Goal: Task Accomplishment & Management: Complete application form

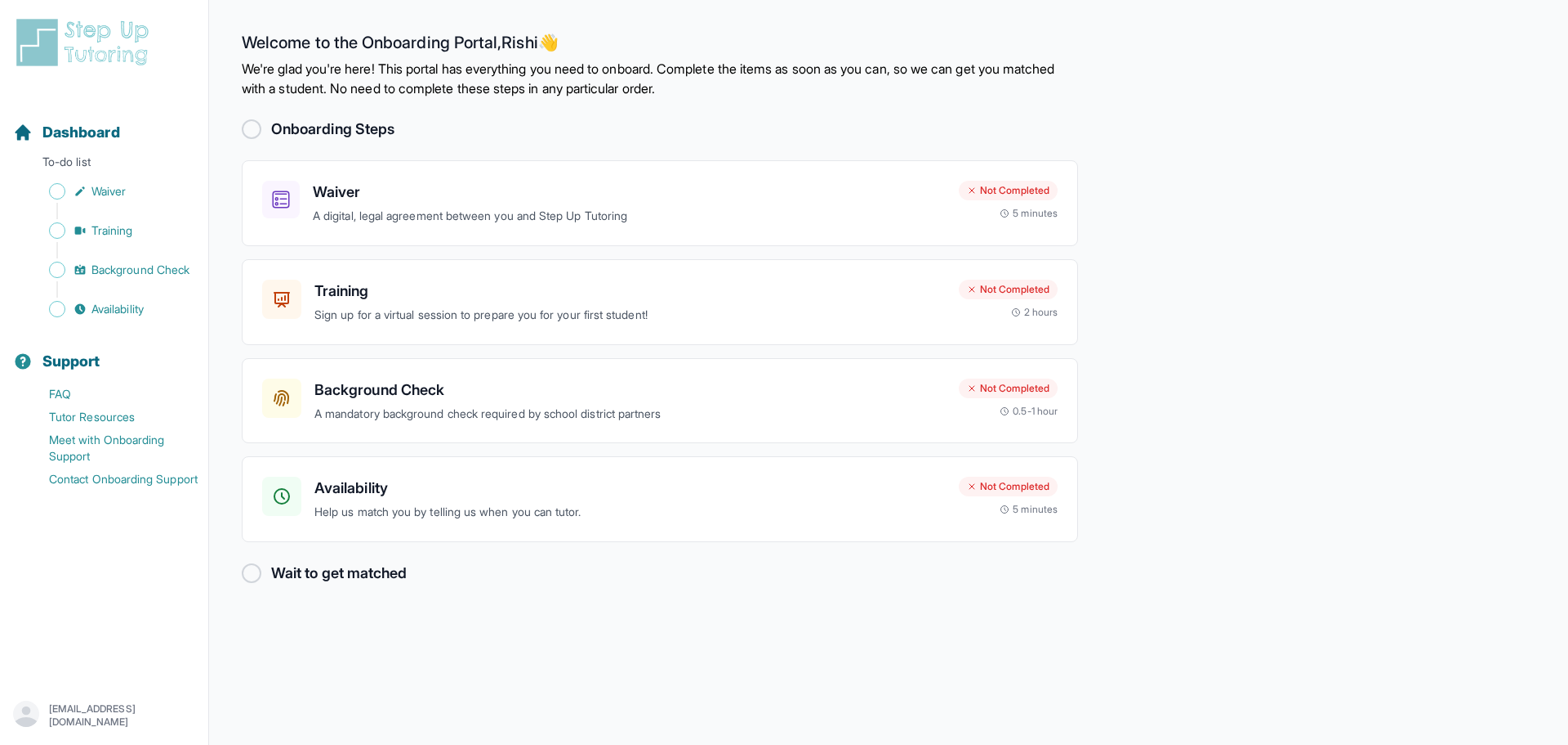
drag, startPoint x: 257, startPoint y: 125, endPoint x: 326, endPoint y: 151, distance: 73.7
click at [257, 125] on div at bounding box center [251, 129] width 19 height 19
click at [510, 196] on h3 "Waiver" at bounding box center [629, 192] width 633 height 23
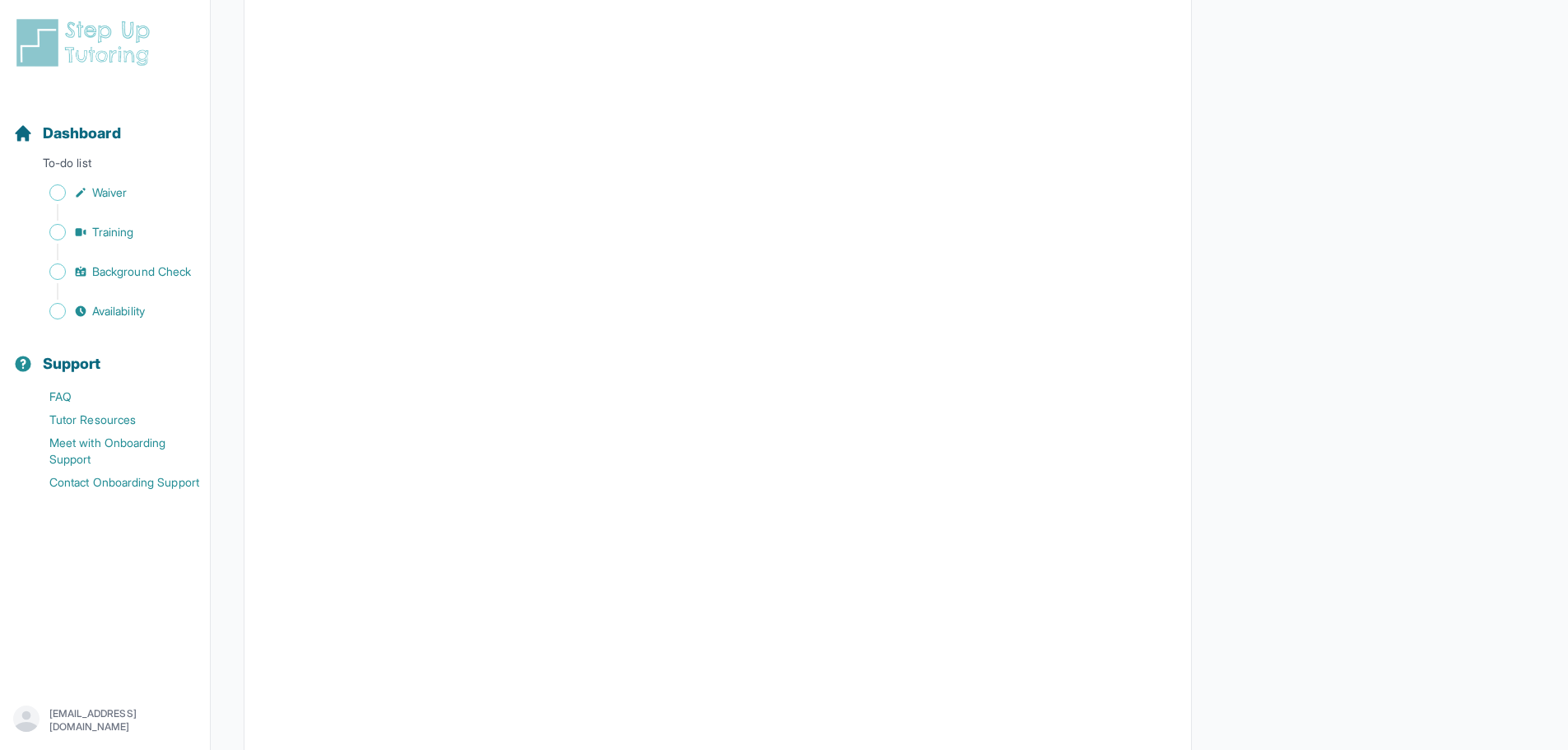
scroll to position [1563, 0]
click at [106, 200] on span "Waiver" at bounding box center [110, 192] width 35 height 16
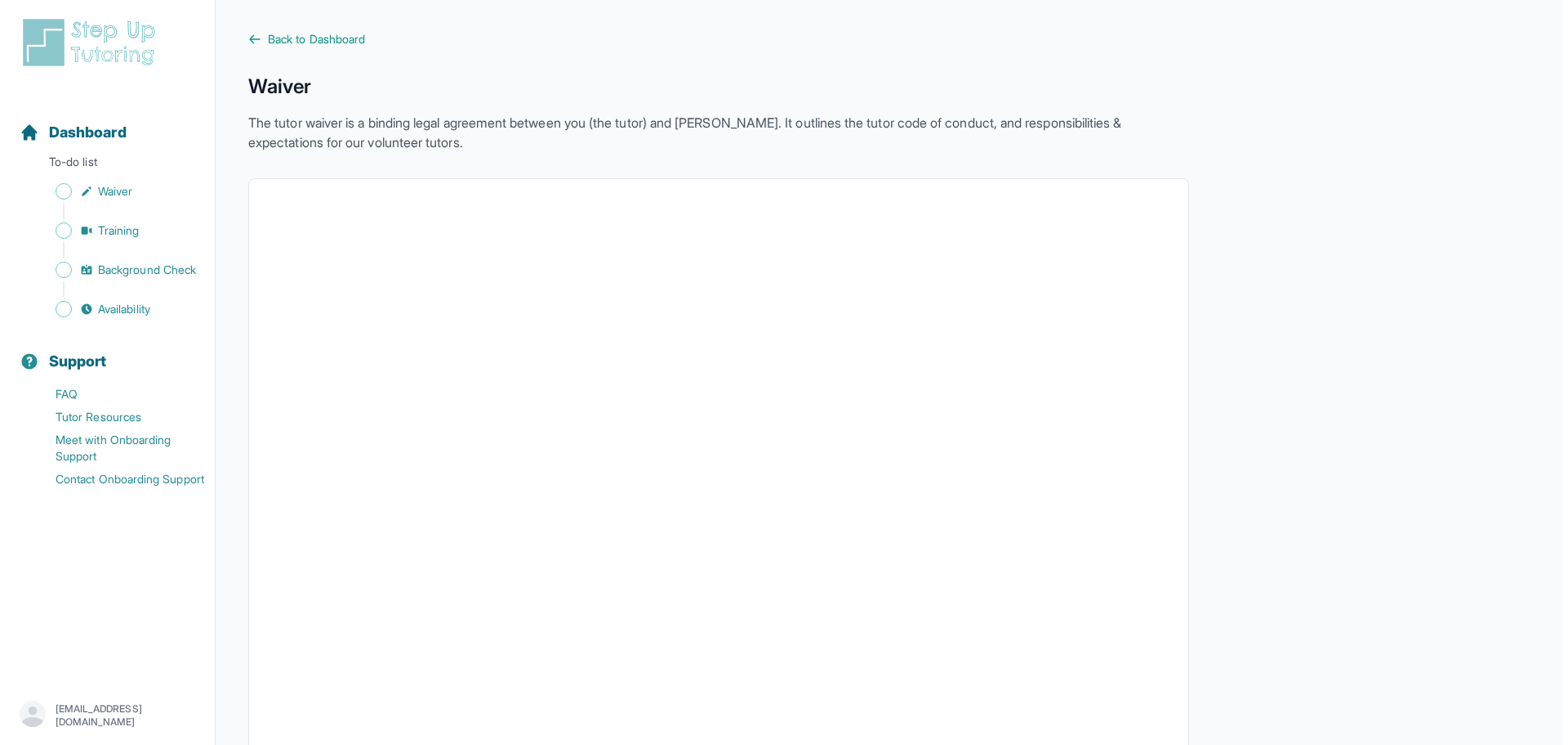
scroll to position [0, 0]
click at [67, 129] on span "Dashboard" at bounding box center [81, 133] width 78 height 23
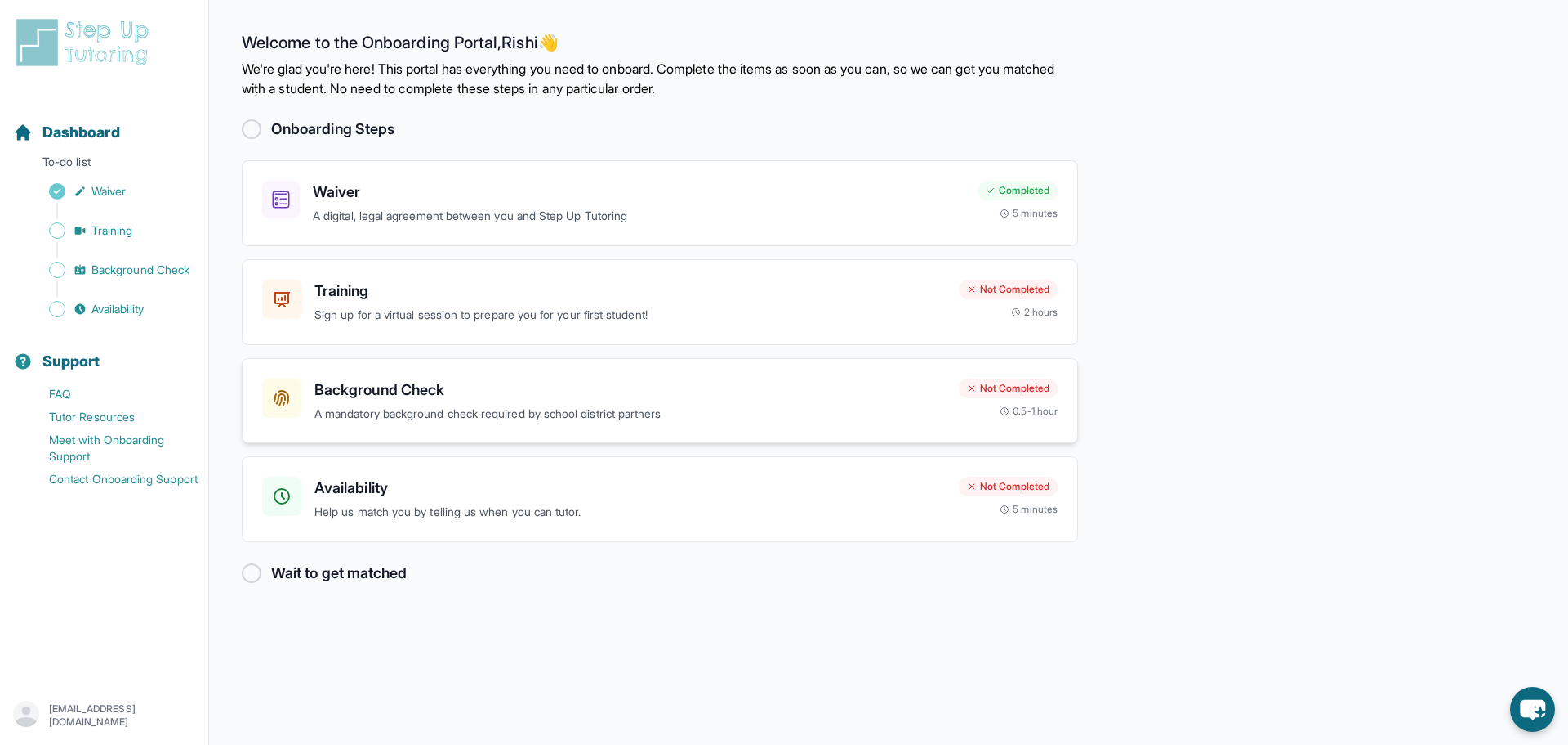
click at [609, 401] on div "Background Check A mandatory background check required by school district partn…" at bounding box center [631, 401] width 632 height 45
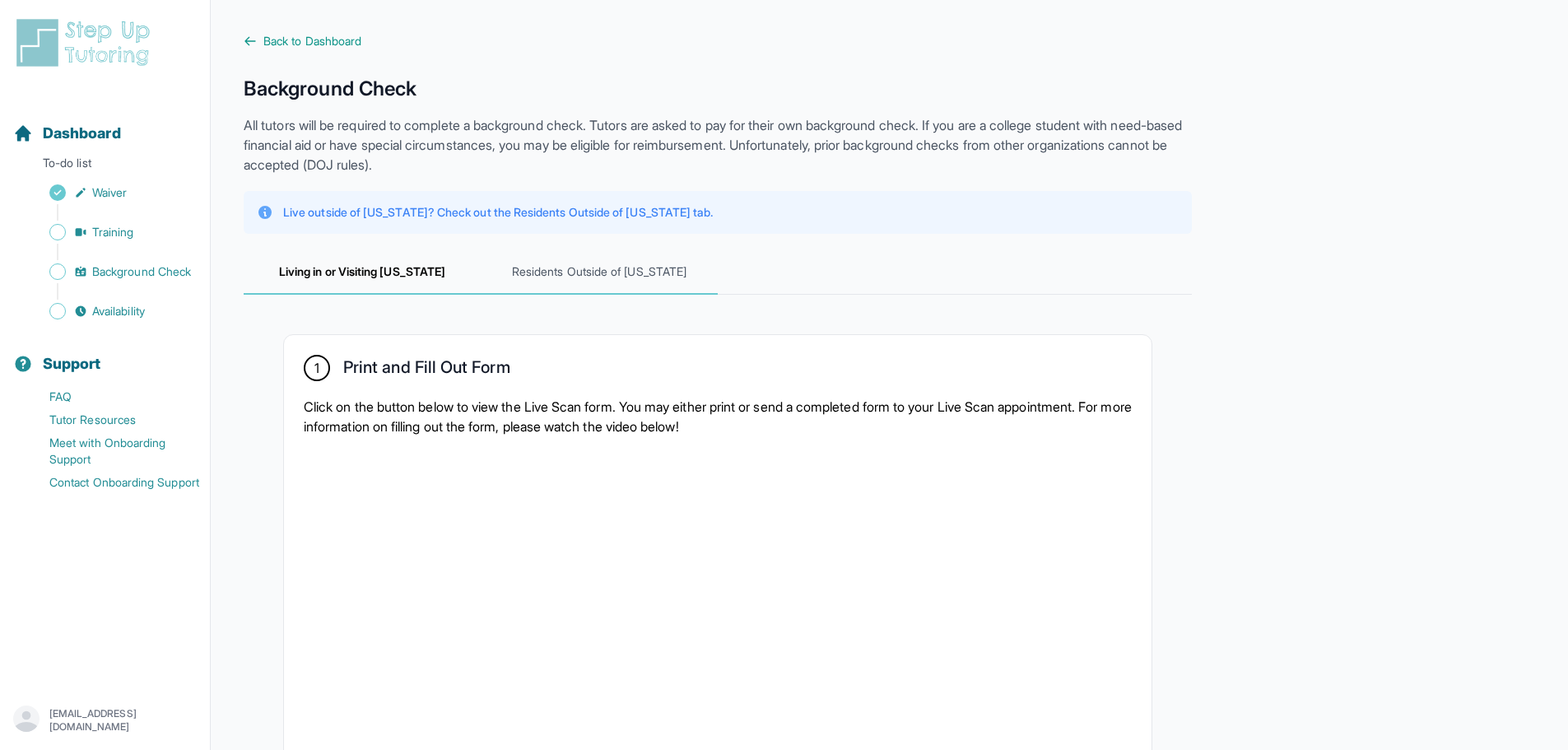
click at [630, 251] on span "Residents Outside of [US_STATE]" at bounding box center [599, 273] width 237 height 45
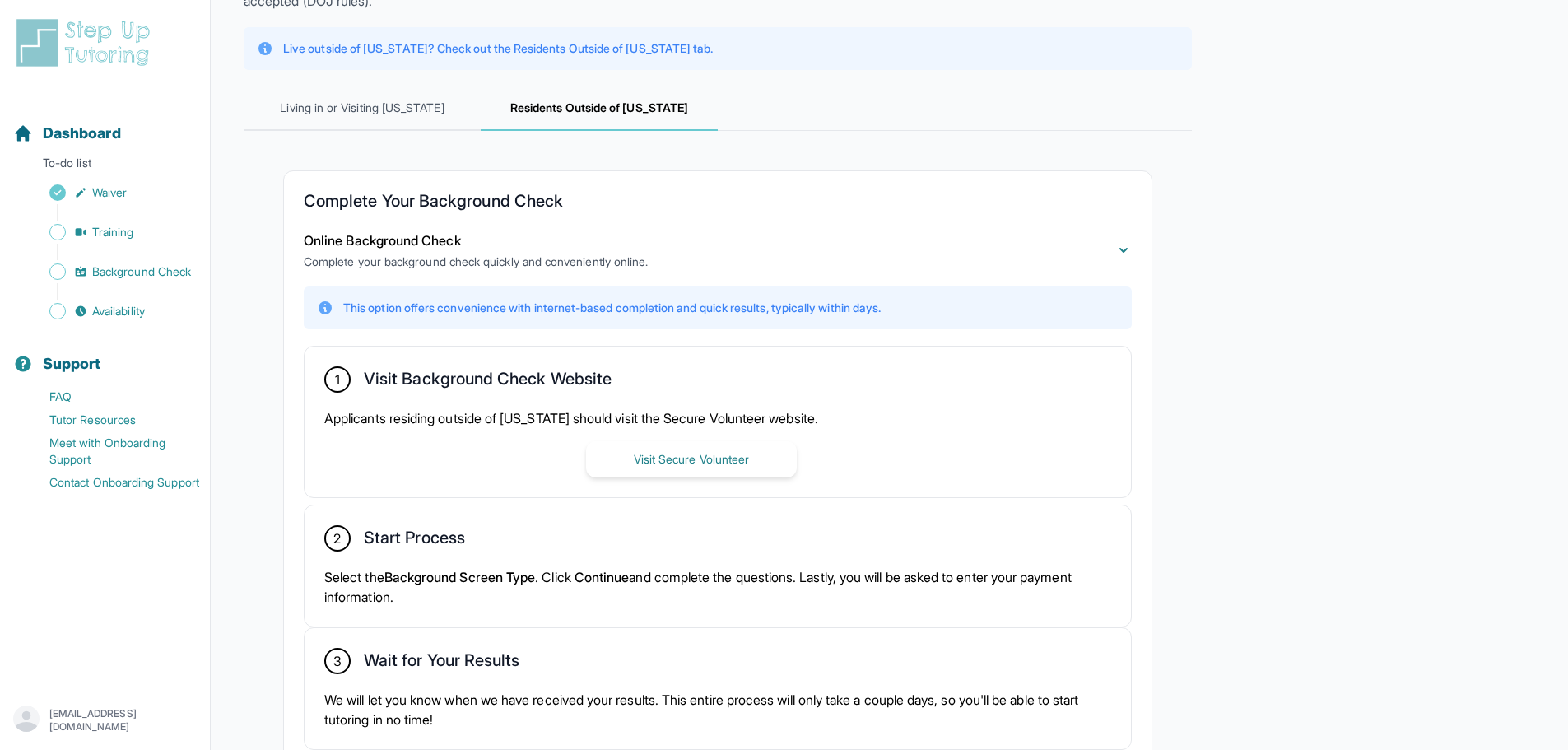
scroll to position [165, 0]
click at [659, 452] on button "Visit Secure Volunteer" at bounding box center [691, 458] width 211 height 36
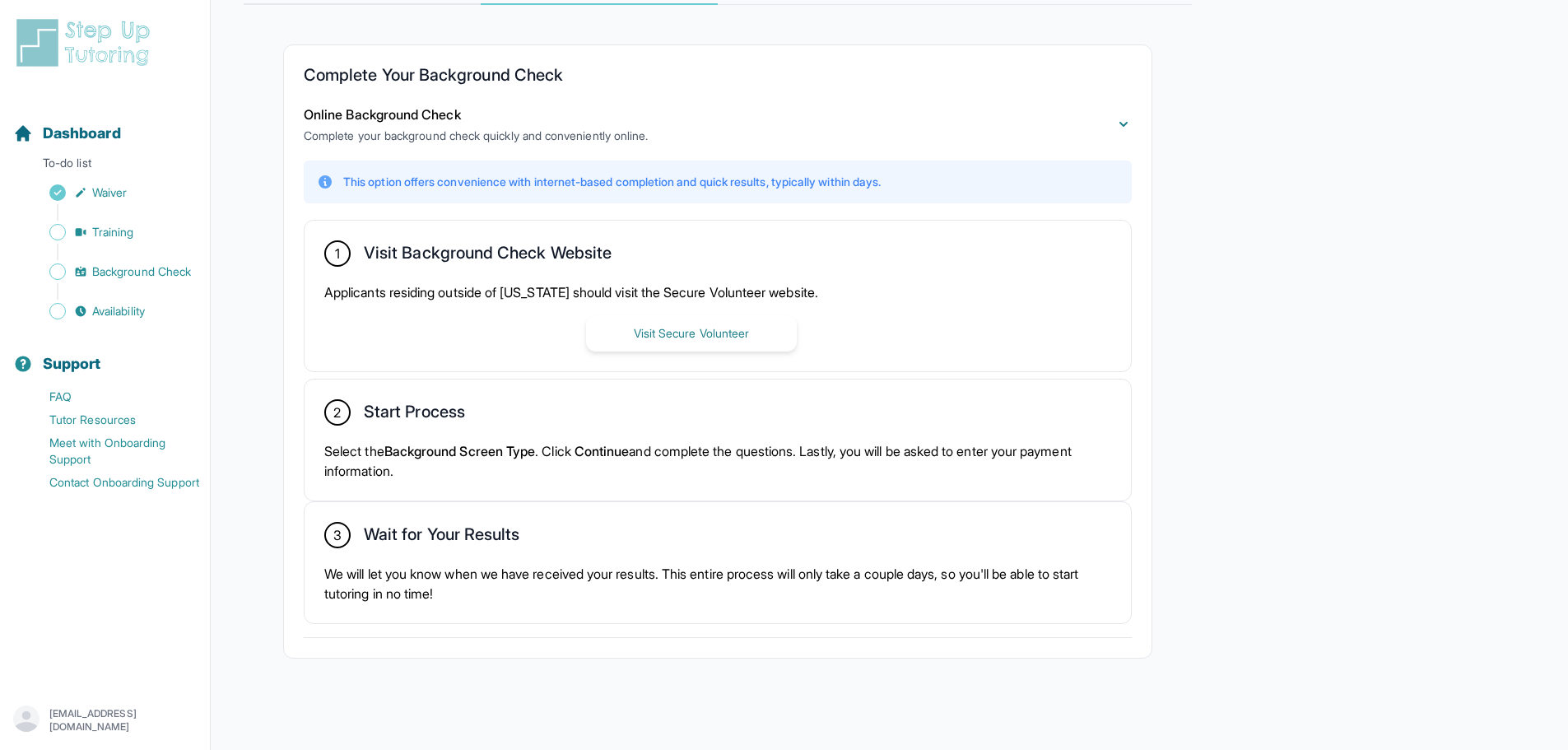
scroll to position [297, 0]
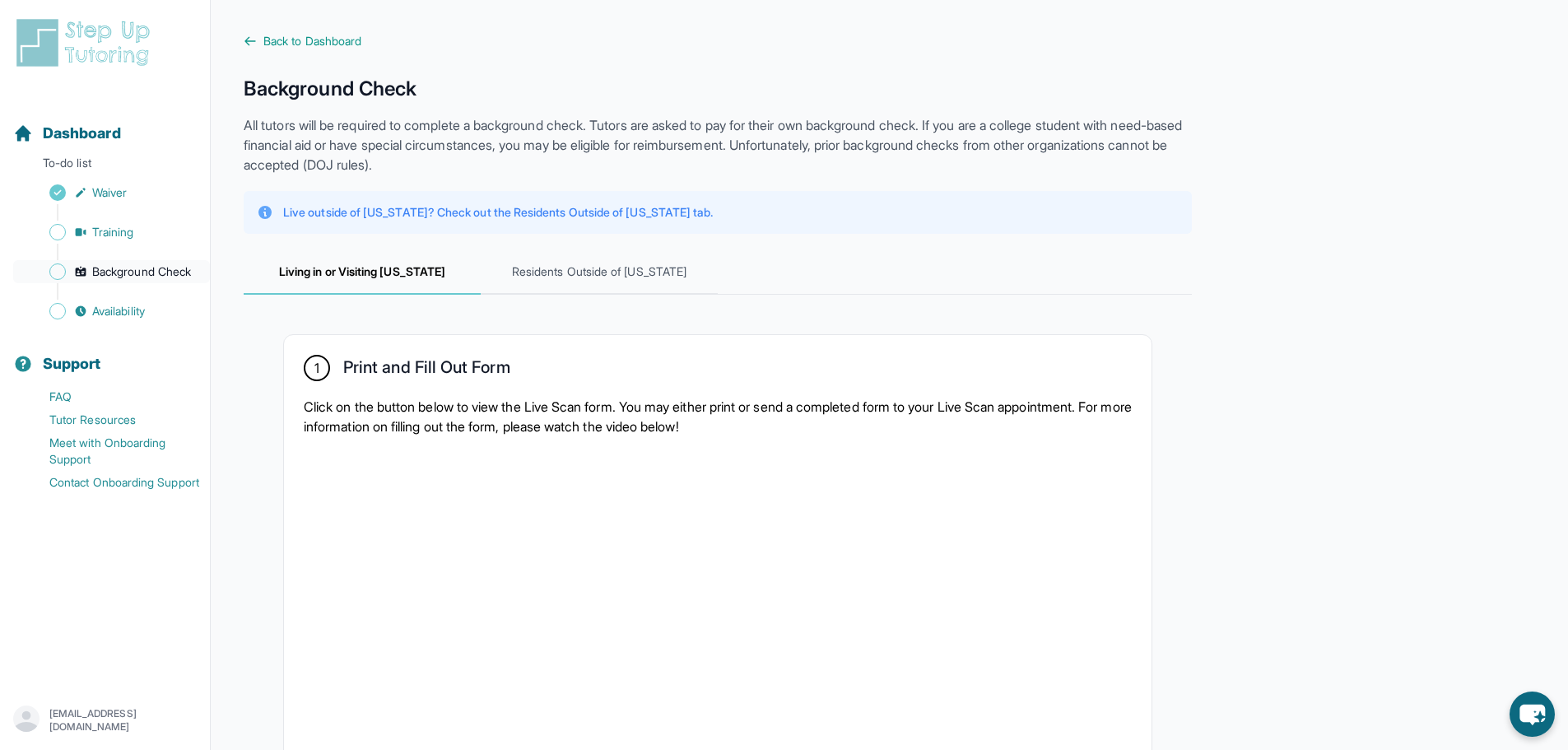
click at [137, 274] on span "Background Check" at bounding box center [142, 271] width 99 height 16
click at [133, 266] on span "Background Check" at bounding box center [142, 271] width 99 height 16
click at [561, 280] on span "Residents Outside of [US_STATE]" at bounding box center [599, 273] width 237 height 45
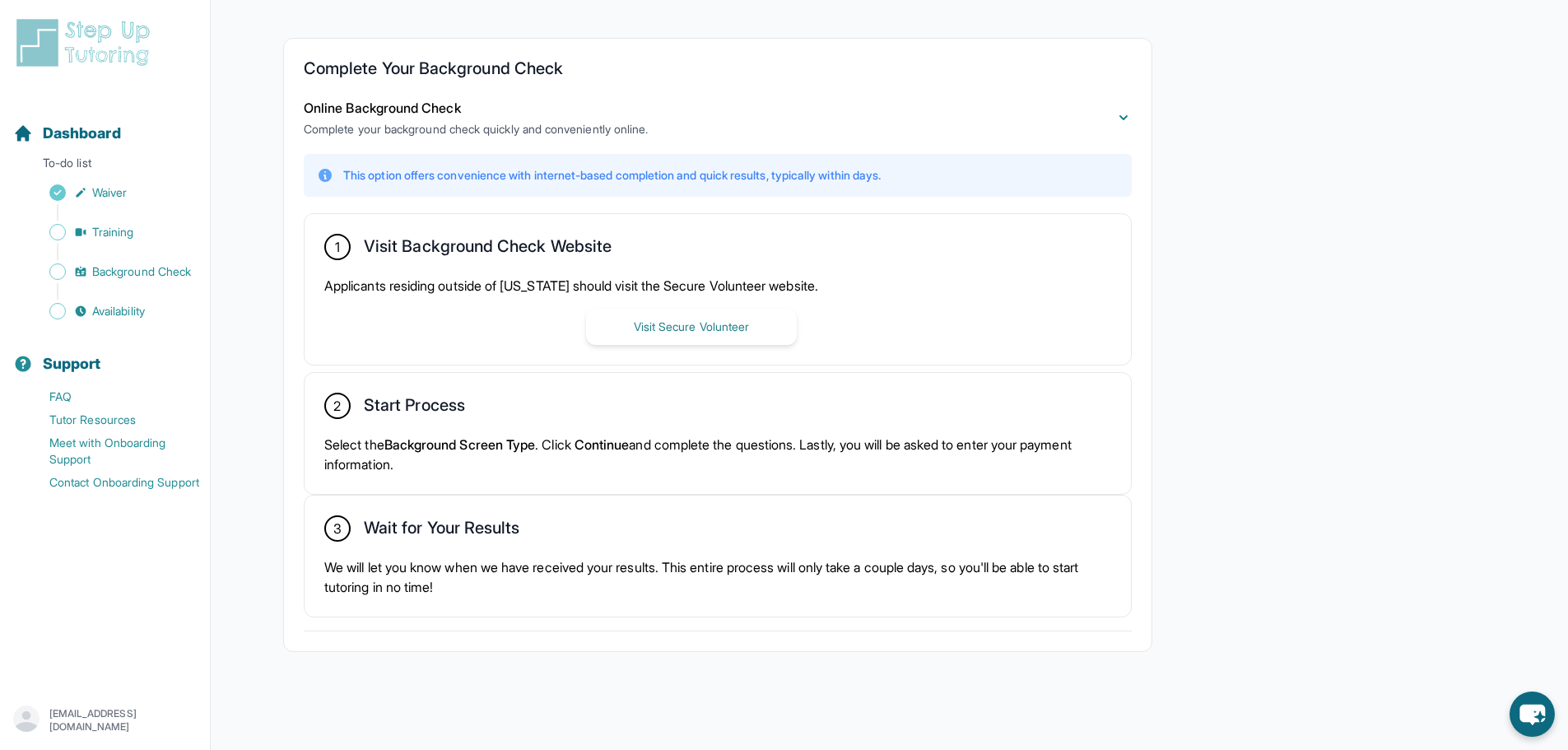
scroll to position [297, 0]
click at [84, 147] on div "Dashboard" at bounding box center [105, 133] width 197 height 36
click at [84, 141] on span "Dashboard" at bounding box center [82, 134] width 79 height 23
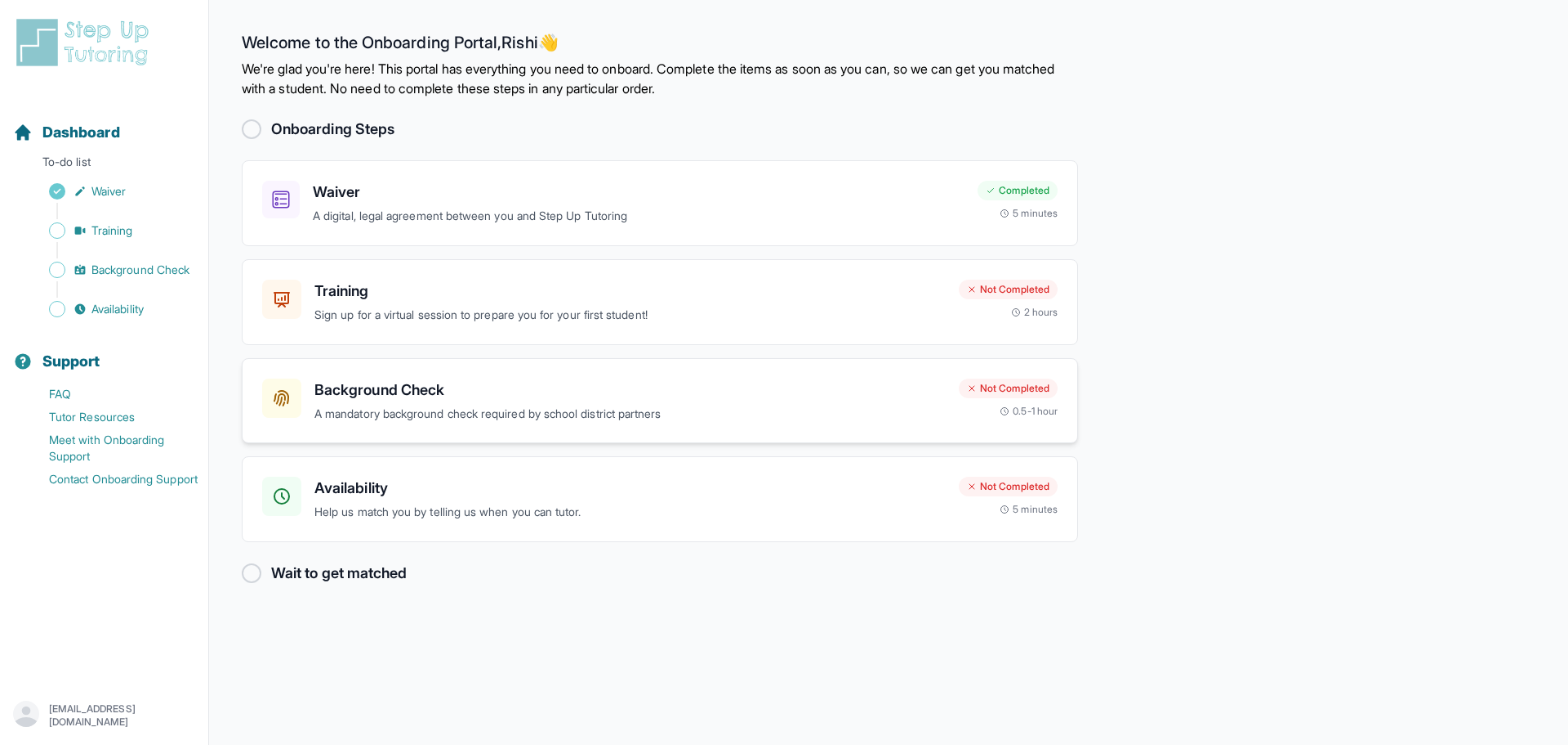
click at [928, 388] on h3 "Background Check" at bounding box center [631, 390] width 632 height 23
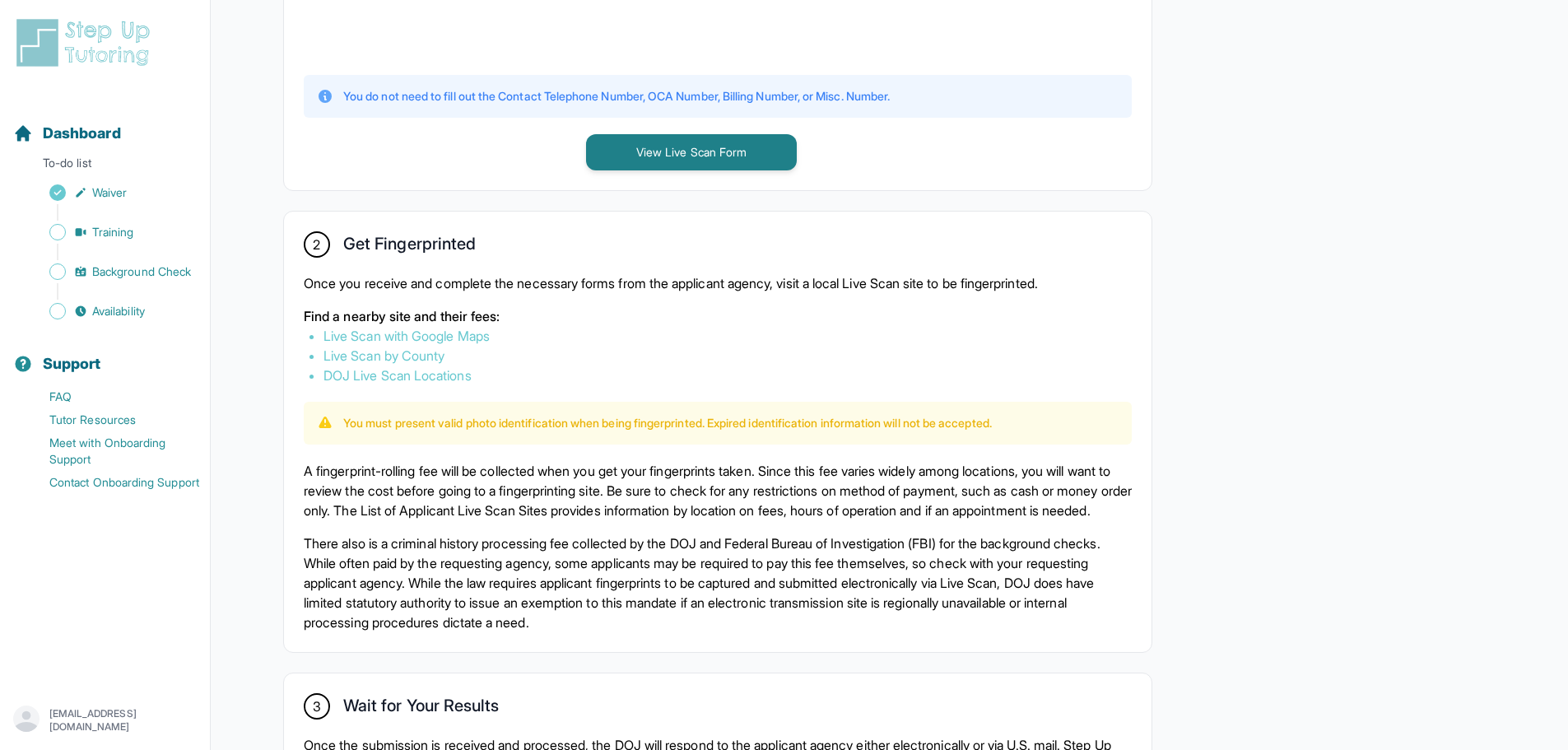
scroll to position [823, 0]
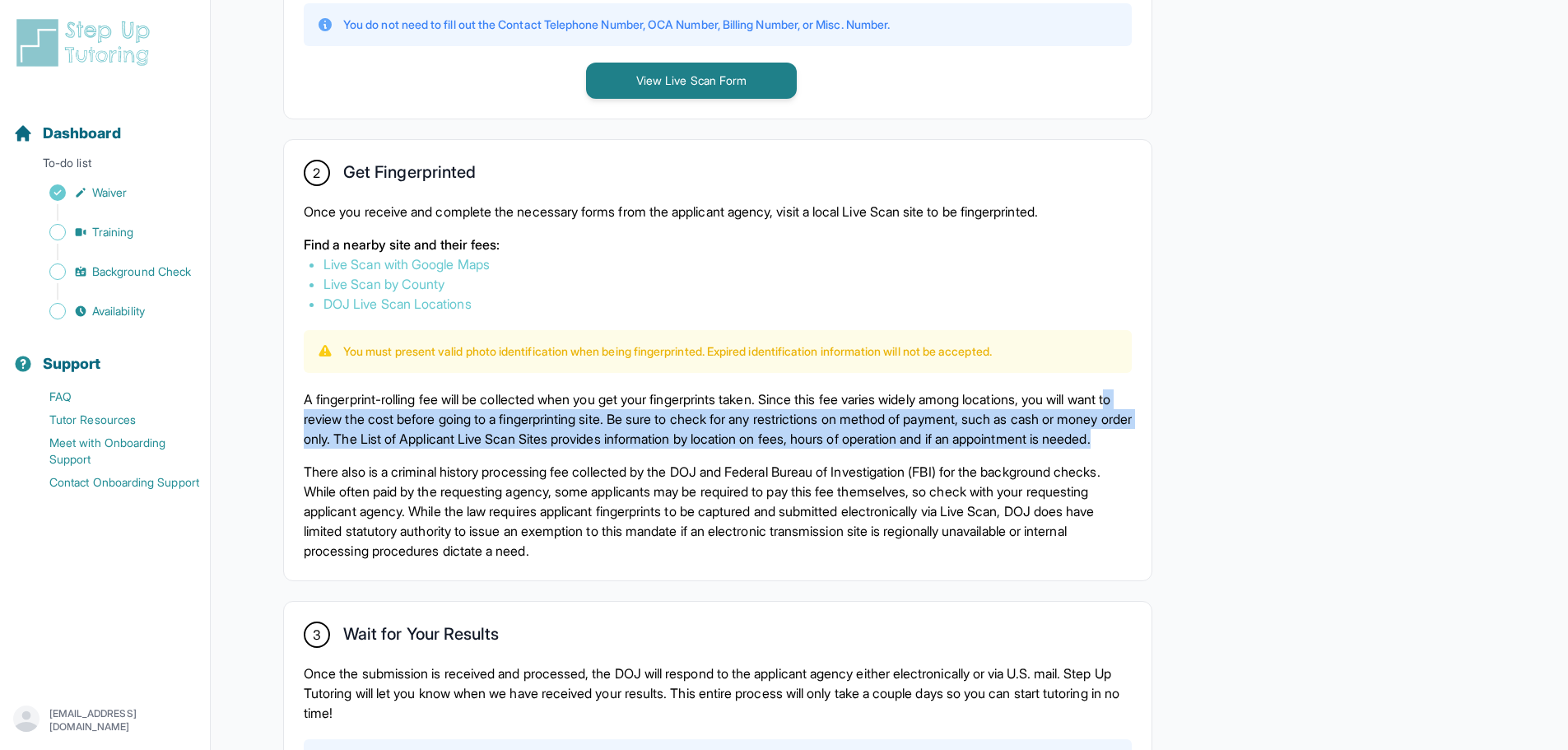
drag, startPoint x: 528, startPoint y: 448, endPoint x: 341, endPoint y: 416, distance: 189.7
click at [341, 416] on p "A fingerprint-rolling fee will be collected when you get your fingerprints take…" at bounding box center [717, 418] width 828 height 59
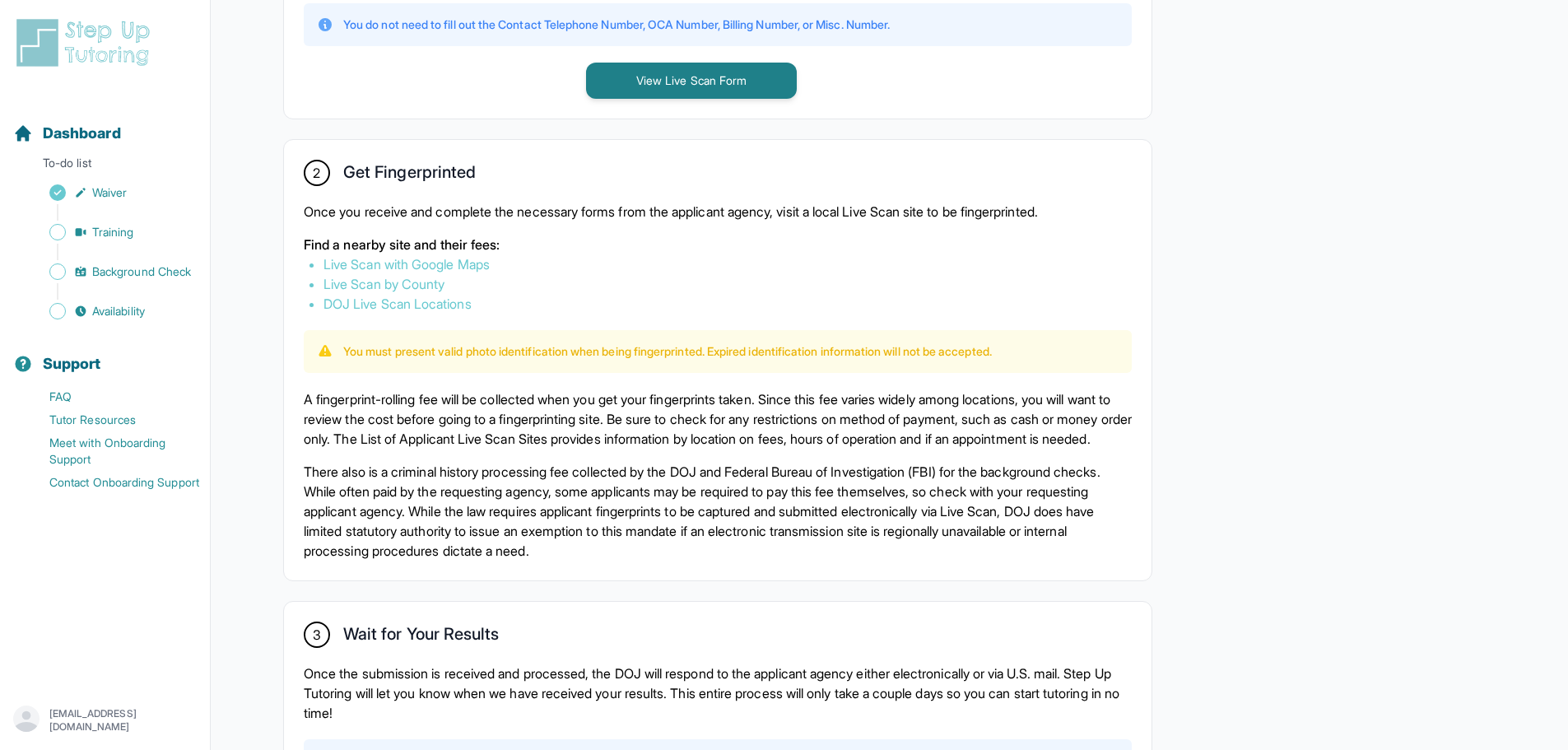
click at [339, 416] on p "A fingerprint-rolling fee will be collected when you get your fingerprints take…" at bounding box center [717, 418] width 828 height 59
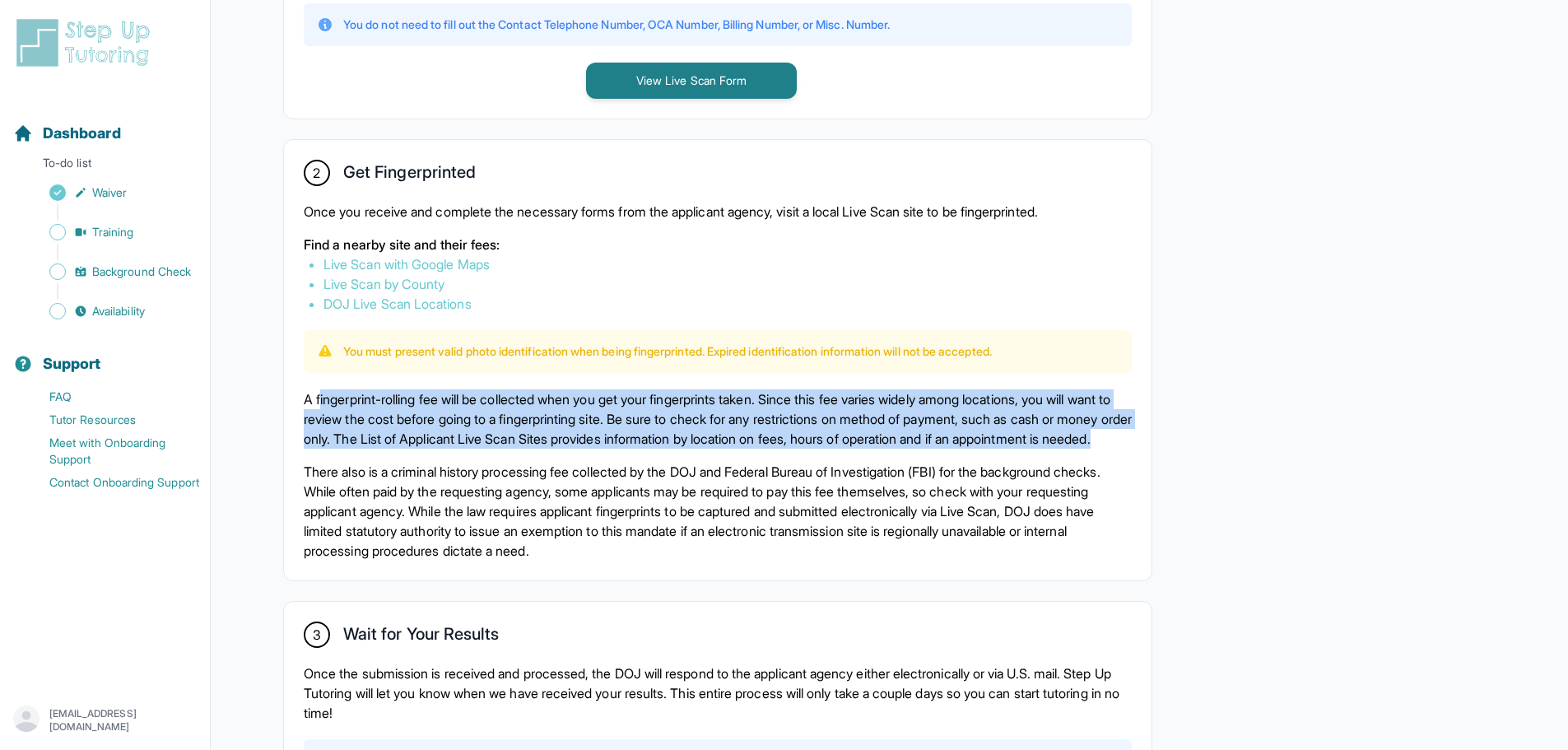
drag, startPoint x: 320, startPoint y: 400, endPoint x: 605, endPoint y: 454, distance: 290.1
click at [602, 448] on p "A fingerprint-rolling fee will be collected when you get your fingerprints take…" at bounding box center [717, 418] width 828 height 59
click at [605, 448] on p "A fingerprint-rolling fee will be collected when you get your fingerprints take…" at bounding box center [717, 418] width 828 height 59
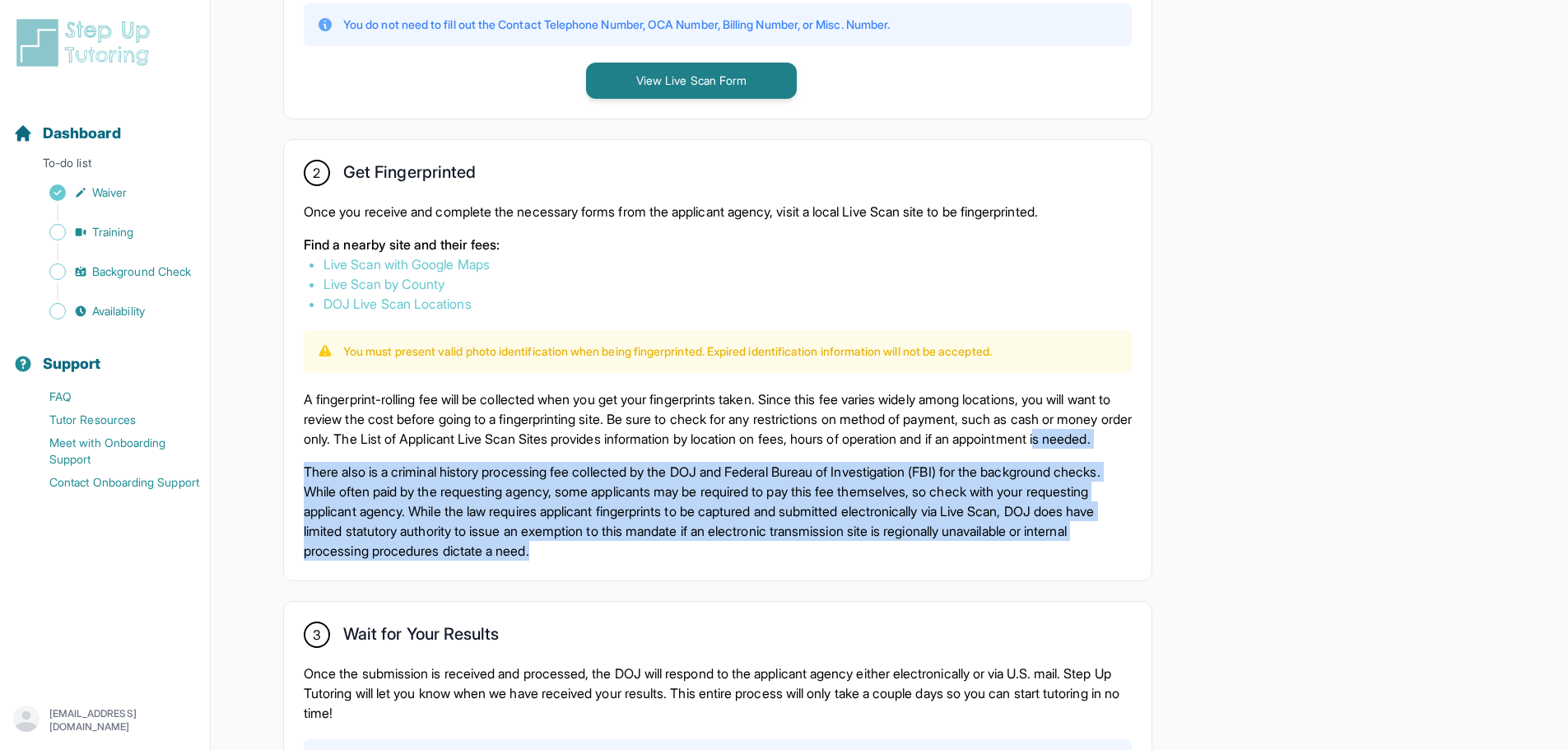
drag, startPoint x: 621, startPoint y: 543, endPoint x: 390, endPoint y: 459, distance: 245.8
click at [391, 459] on div "A fingerprint-rolling fee will be collected when you get your fingerprints take…" at bounding box center [717, 474] width 828 height 171
click at [390, 448] on p "A fingerprint-rolling fee will be collected when you get your fingerprints take…" at bounding box center [717, 418] width 828 height 59
drag, startPoint x: 707, startPoint y: 569, endPoint x: 425, endPoint y: 476, distance: 296.9
click at [428, 478] on div "A fingerprint-rolling fee will be collected when you get your fingerprints take…" at bounding box center [717, 474] width 828 height 171
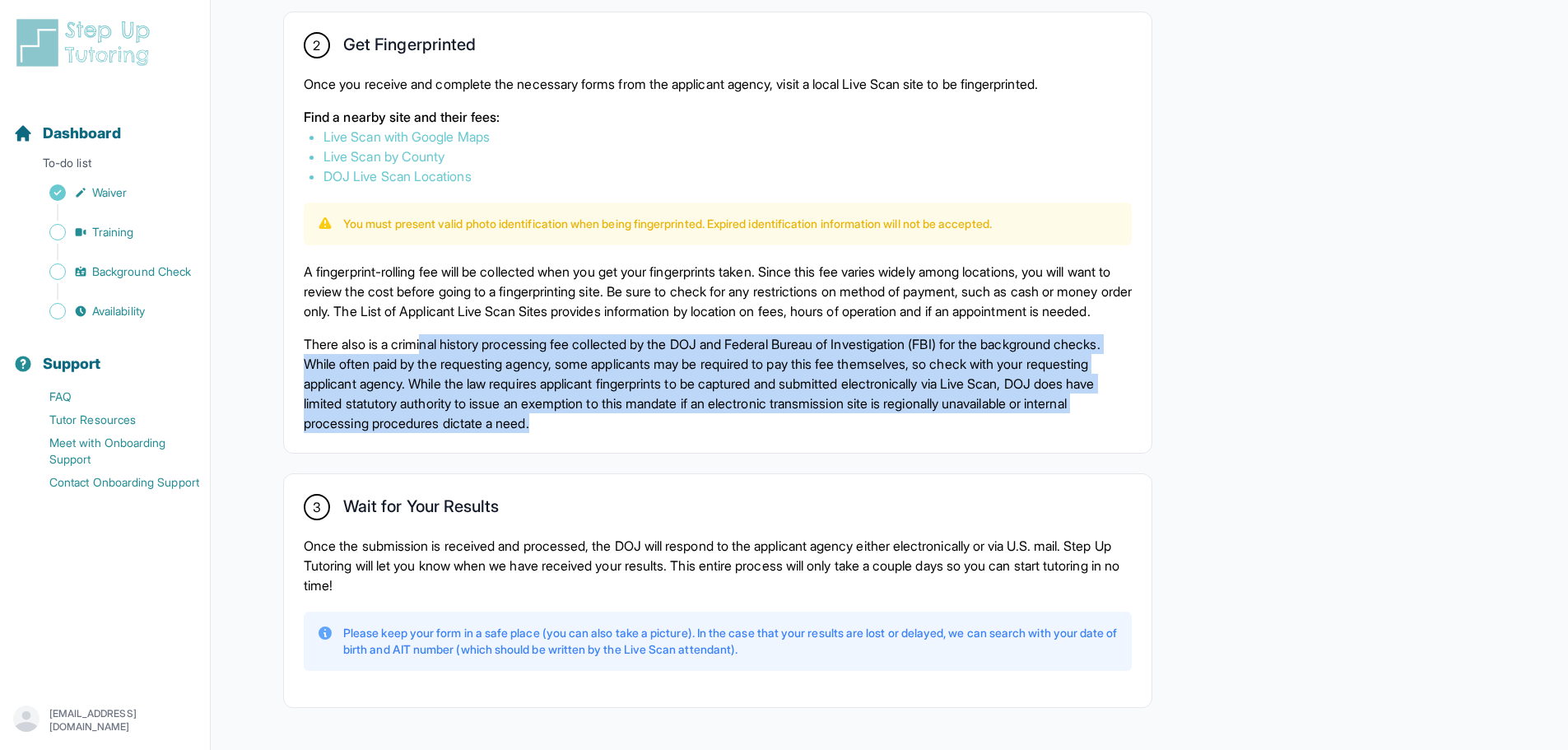
scroll to position [1027, 0]
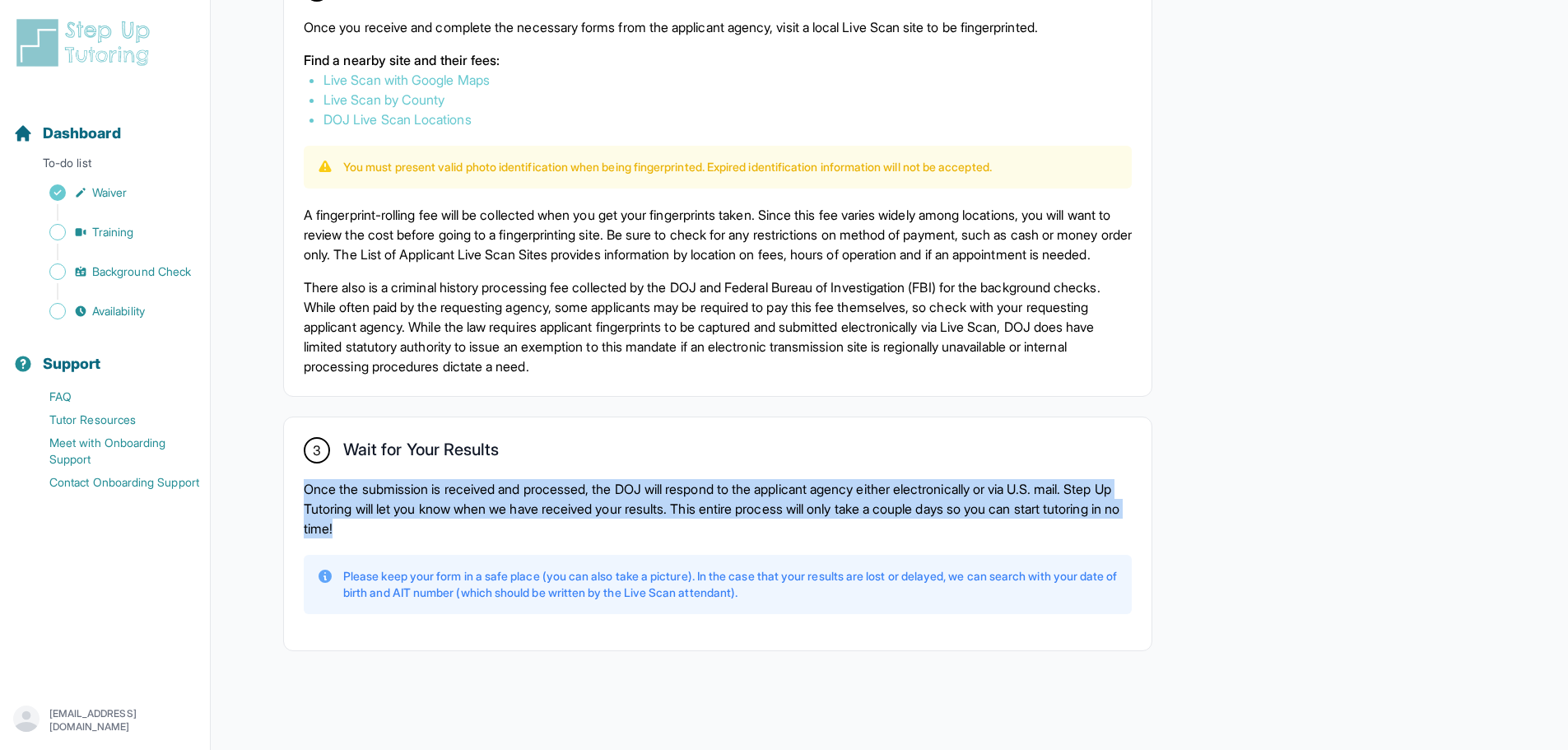
drag, startPoint x: 478, startPoint y: 525, endPoint x: 284, endPoint y: 474, distance: 200.6
click at [284, 474] on div "3 Wait for Your Results Once the submission is received and processed, the DOJ …" at bounding box center [718, 534] width 867 height 233
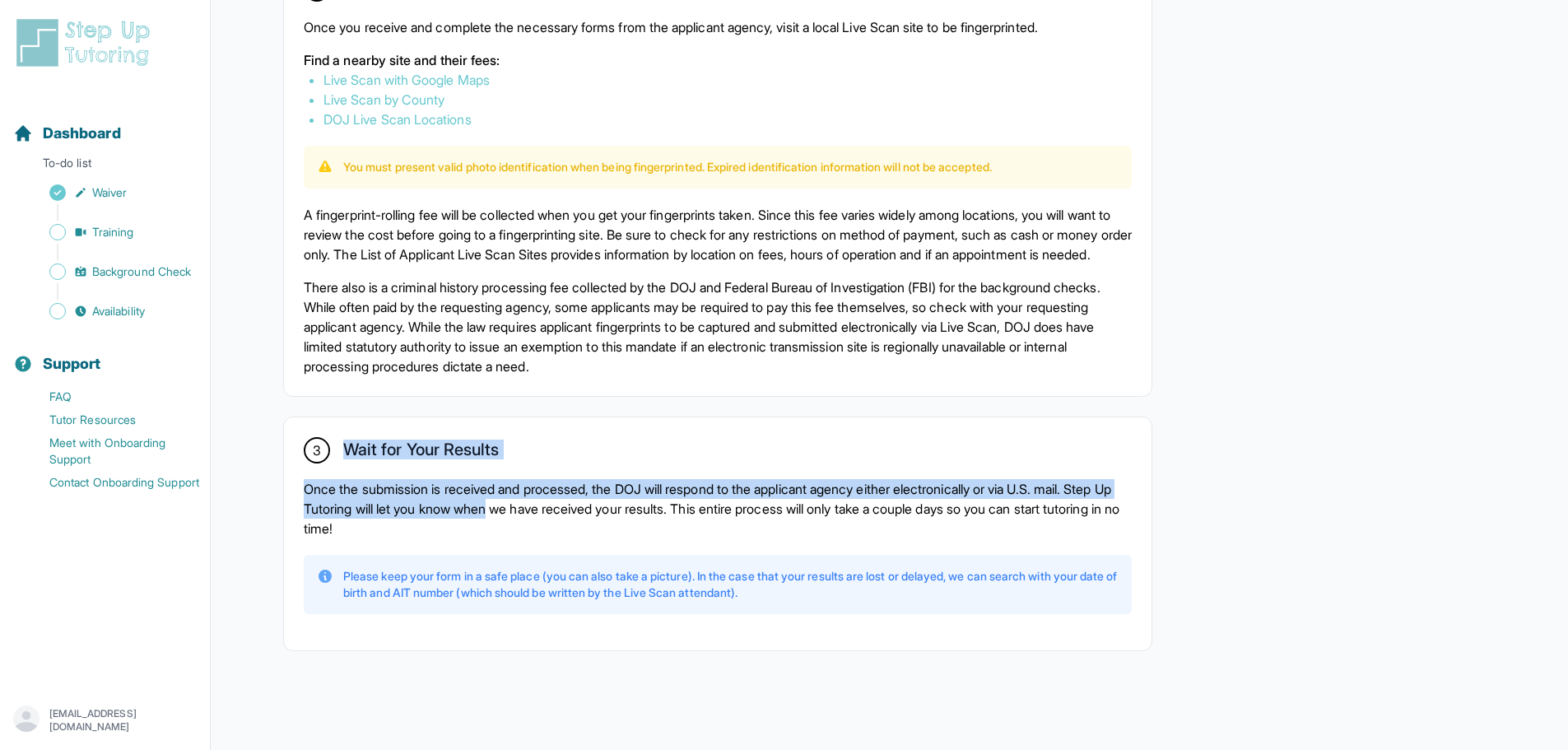
drag, startPoint x: 434, startPoint y: 481, endPoint x: 327, endPoint y: 461, distance: 108.9
click at [327, 461] on div "3 Wait for Your Results Once the submission is received and processed, the DOJ …" at bounding box center [718, 534] width 867 height 233
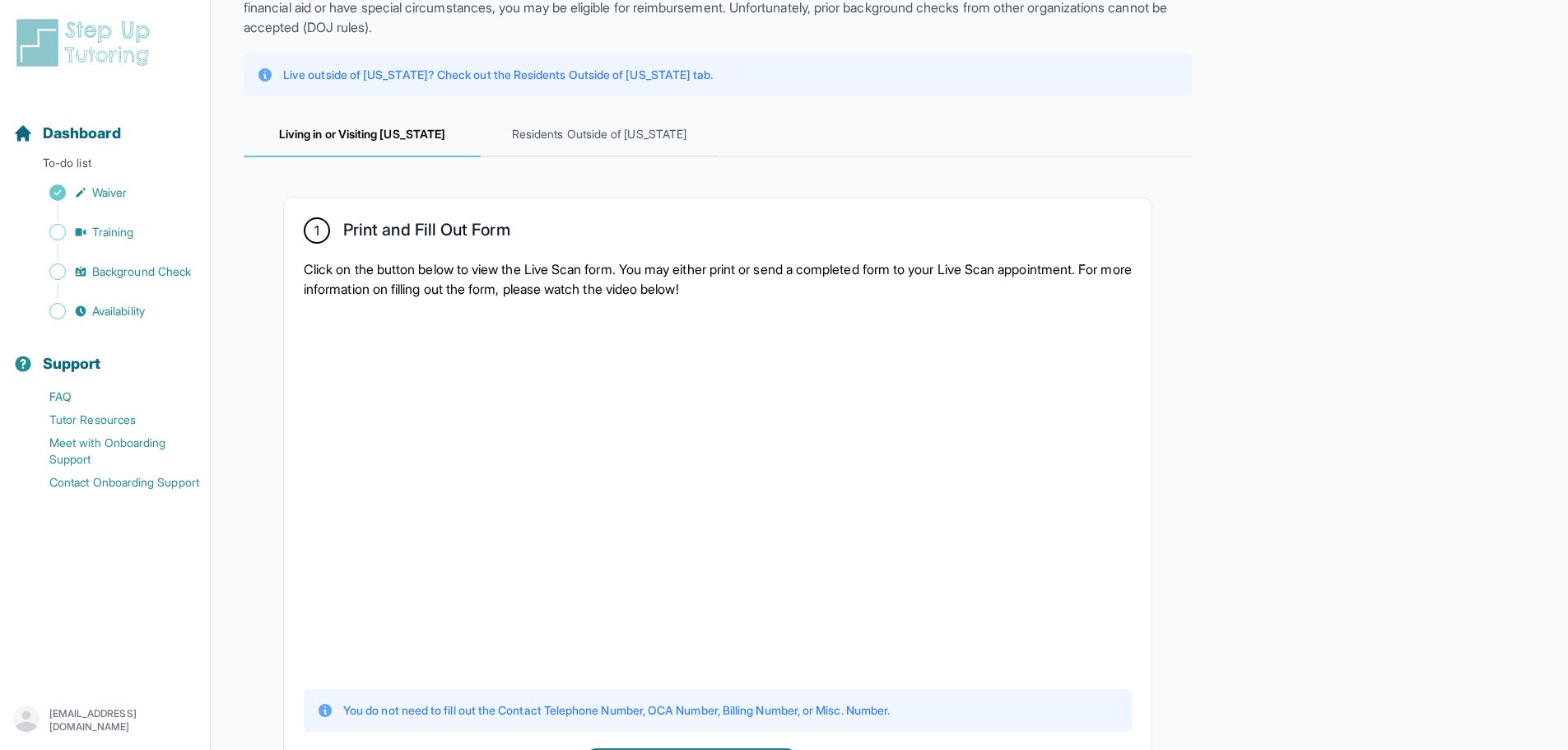
scroll to position [122, 0]
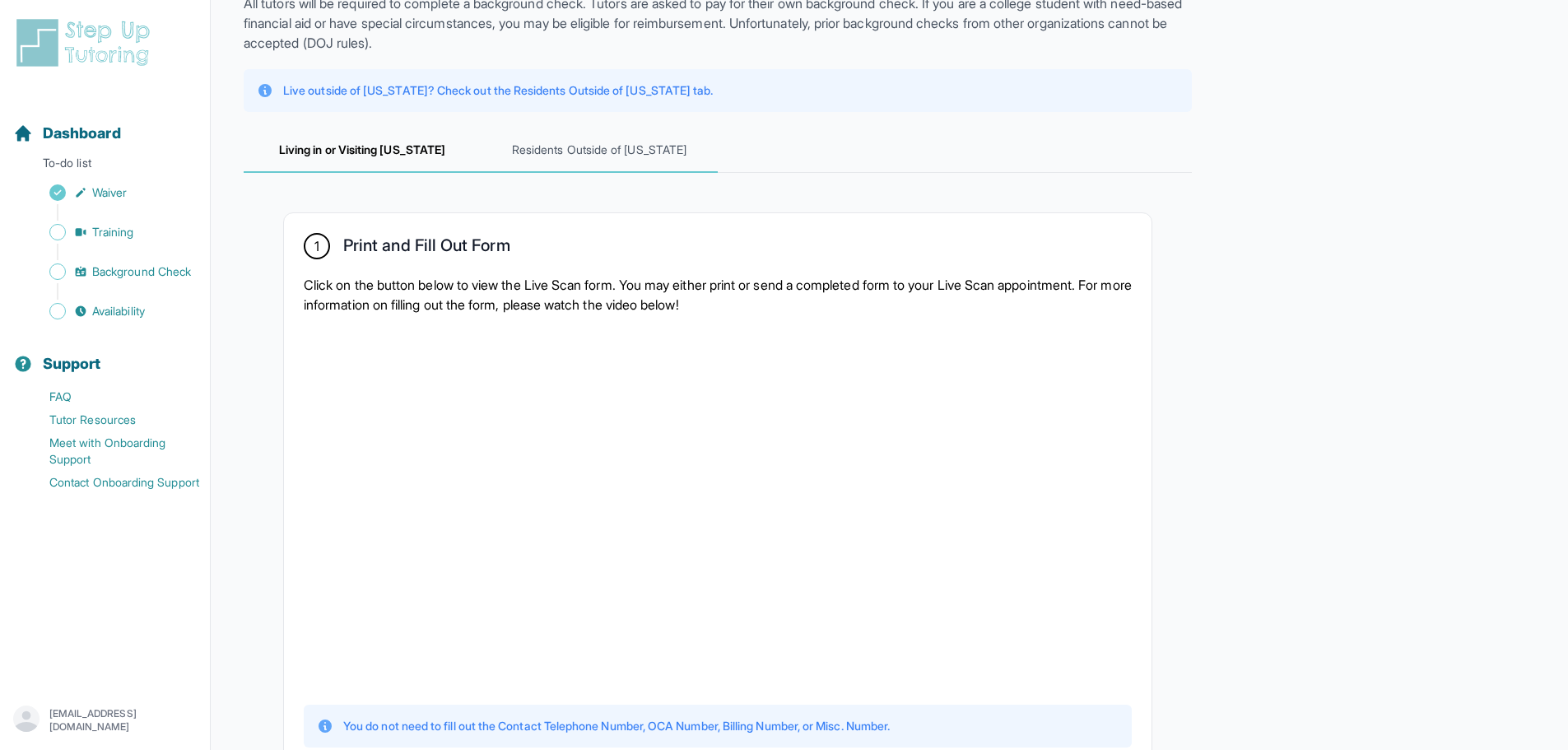
click at [589, 149] on span "Residents Outside of [US_STATE]" at bounding box center [599, 150] width 237 height 45
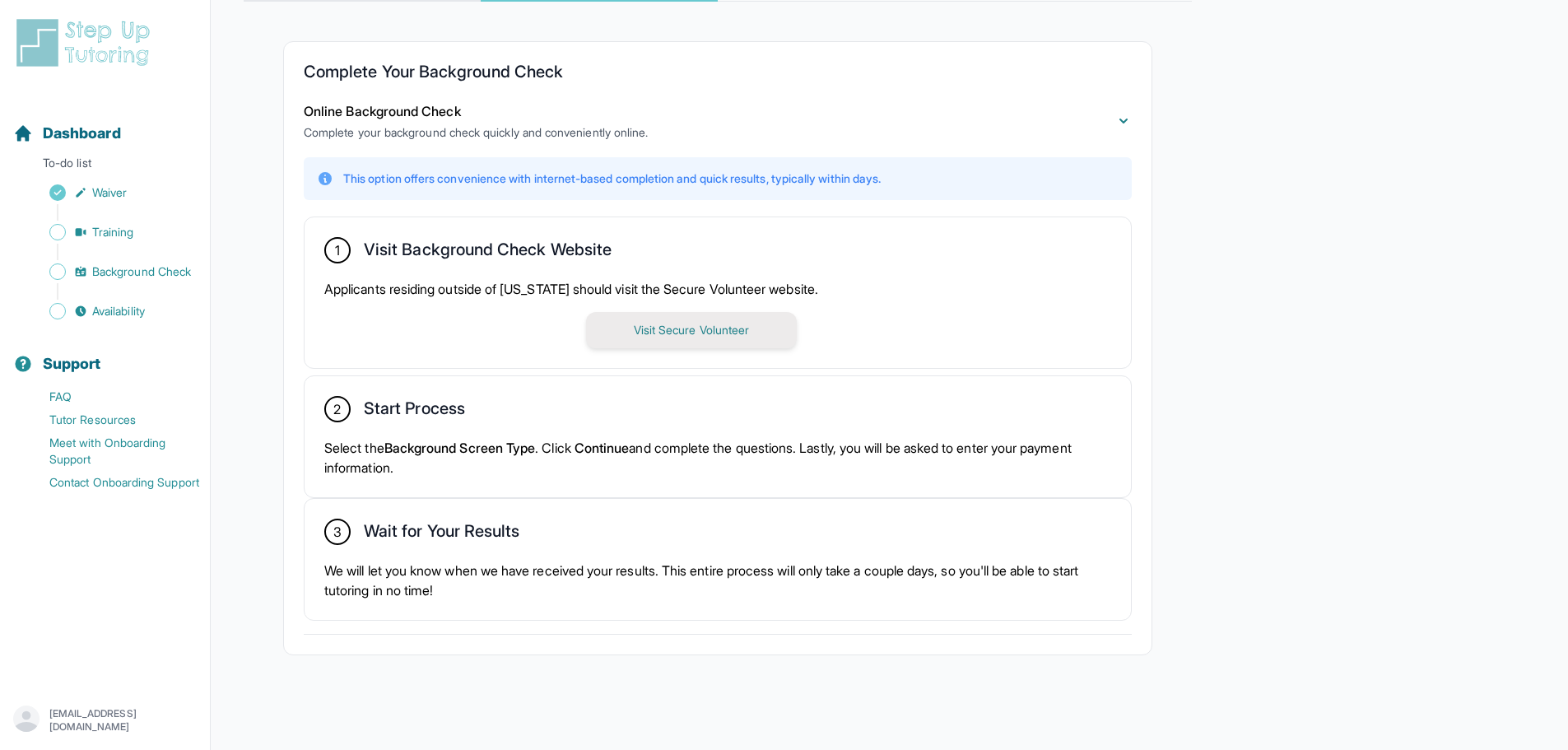
scroll to position [297, 0]
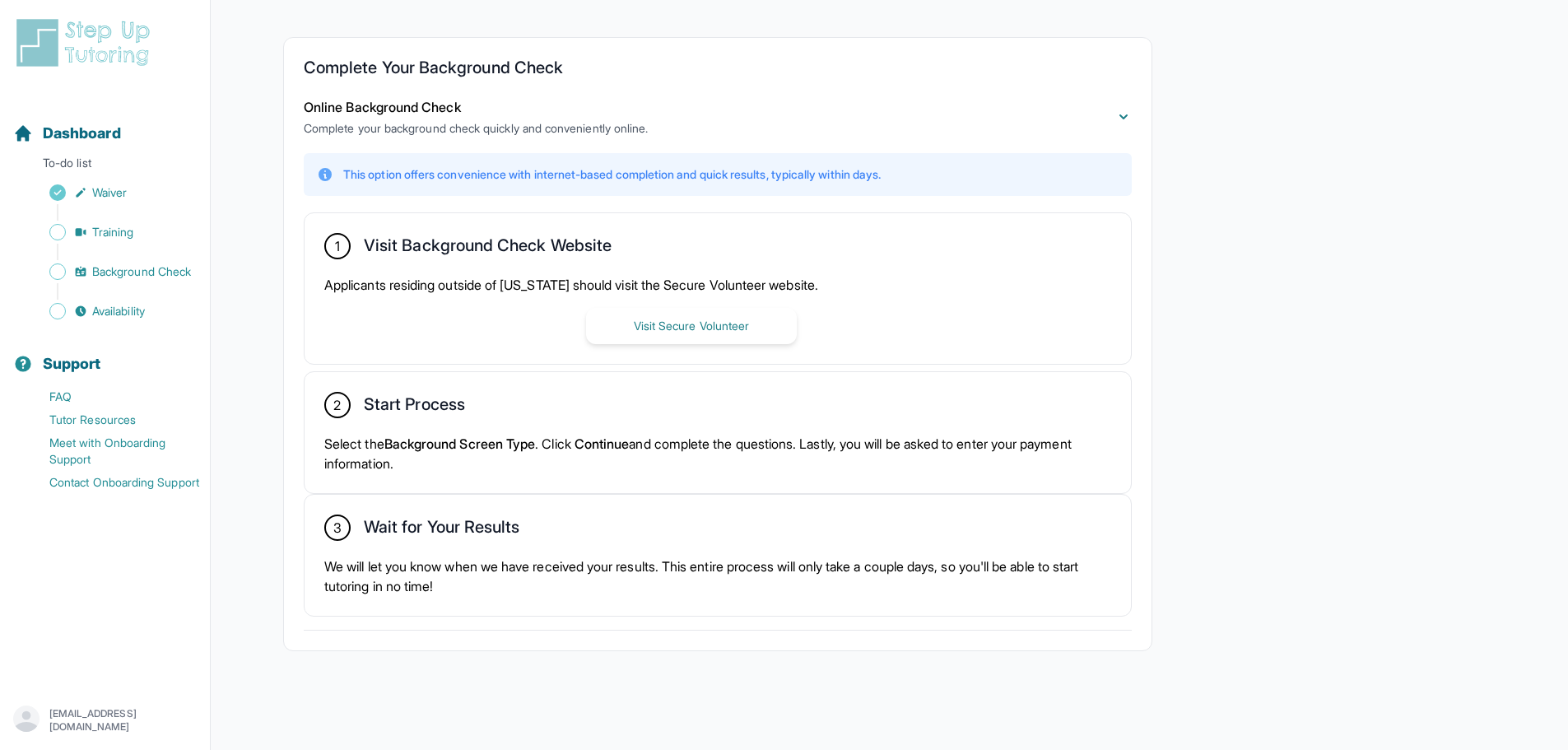
drag, startPoint x: 395, startPoint y: 458, endPoint x: 342, endPoint y: 425, distance: 62.4
click at [339, 425] on div "2 Start Process Select the Background Screen Type . Click Continue and complete…" at bounding box center [717, 432] width 826 height 121
click at [563, 476] on div "2 Start Process Select the Background Screen Type . Click Continue and complete…" at bounding box center [717, 432] width 826 height 121
click at [463, 527] on h2 "Wait for Your Results" at bounding box center [441, 530] width 155 height 26
click at [120, 296] on div "Sidebar" at bounding box center [109, 291] width 190 height 16
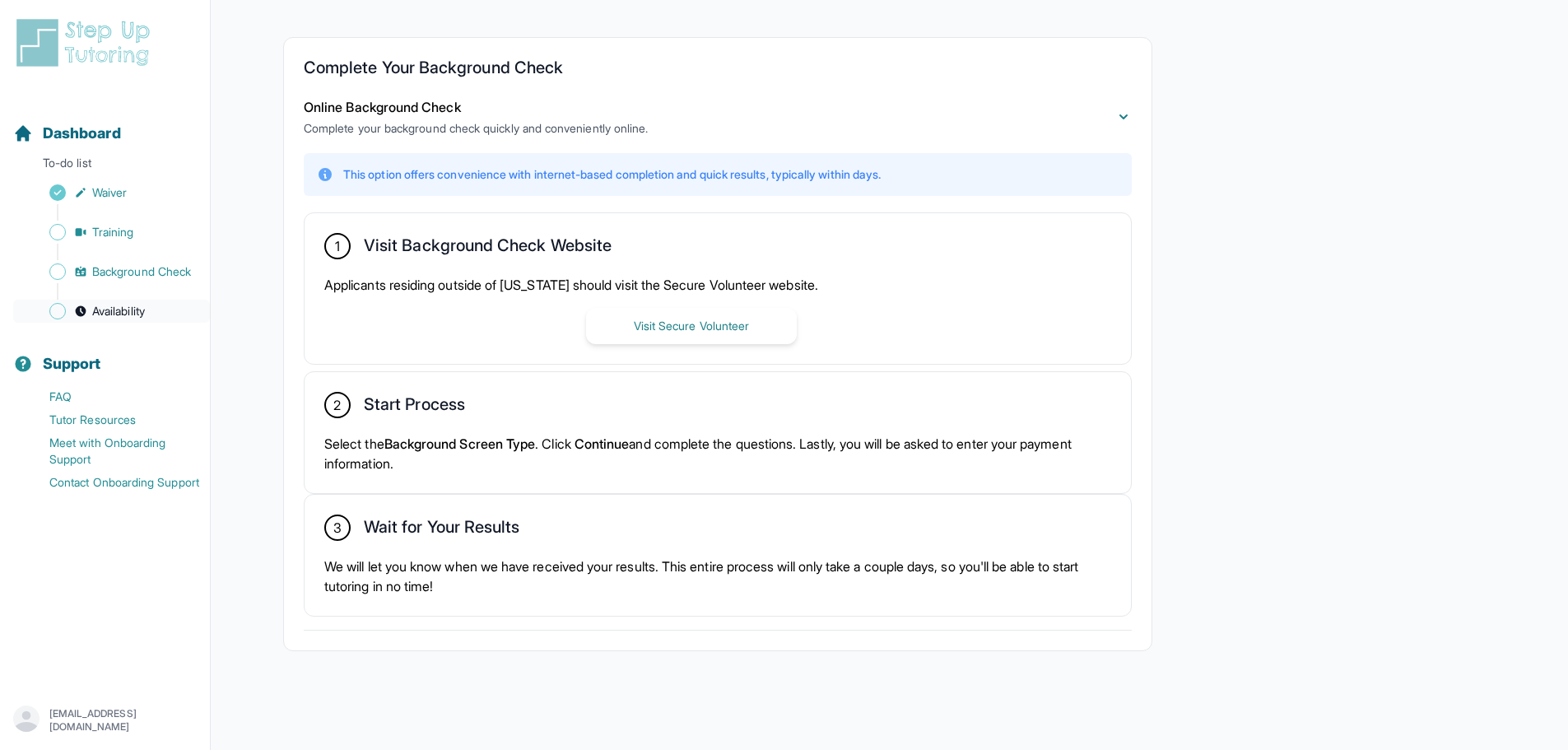
click at [115, 311] on span "Availability" at bounding box center [118, 310] width 52 height 16
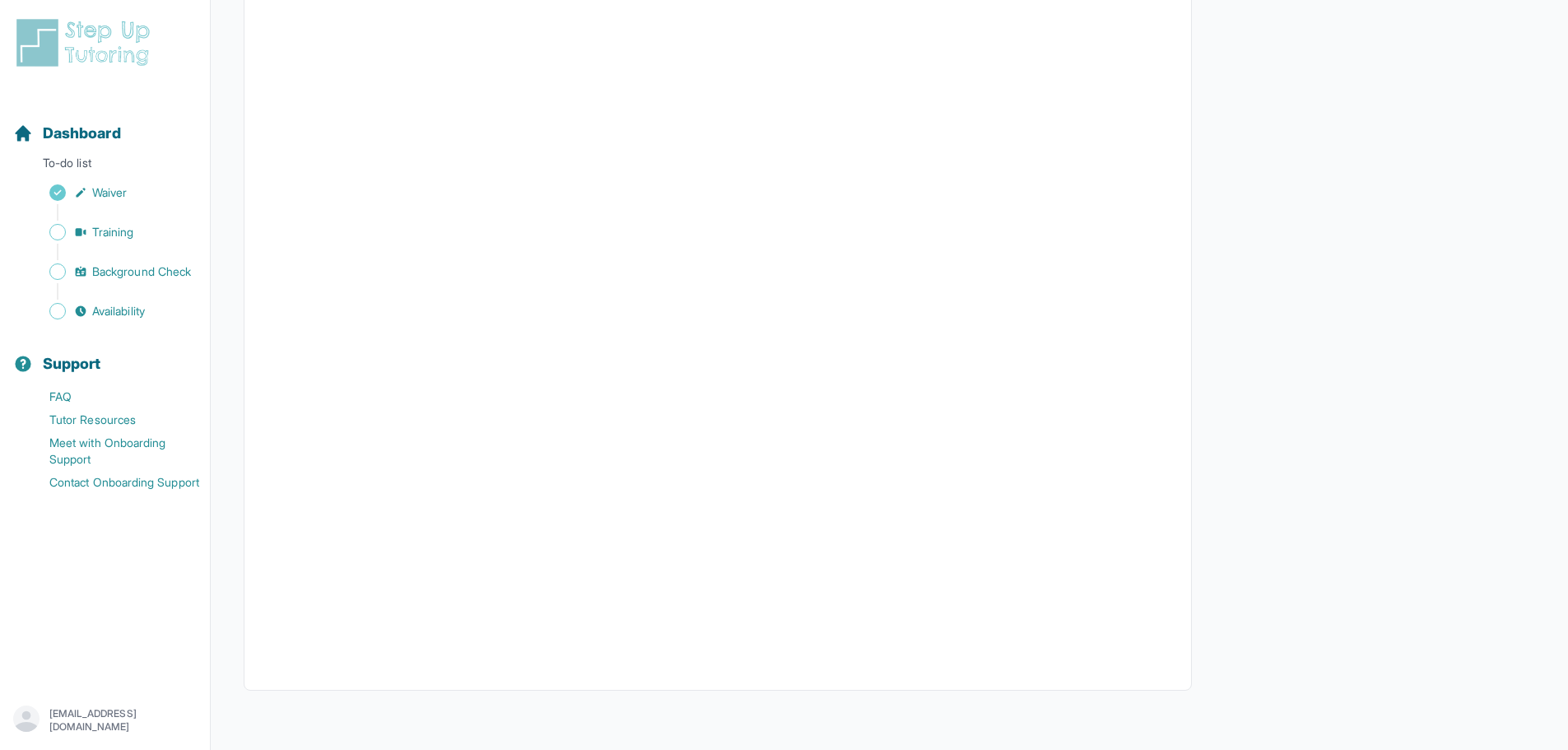
scroll to position [207, 0]
click at [111, 245] on div "Sidebar" at bounding box center [109, 251] width 190 height 16
click at [111, 226] on span "Training" at bounding box center [113, 232] width 42 height 16
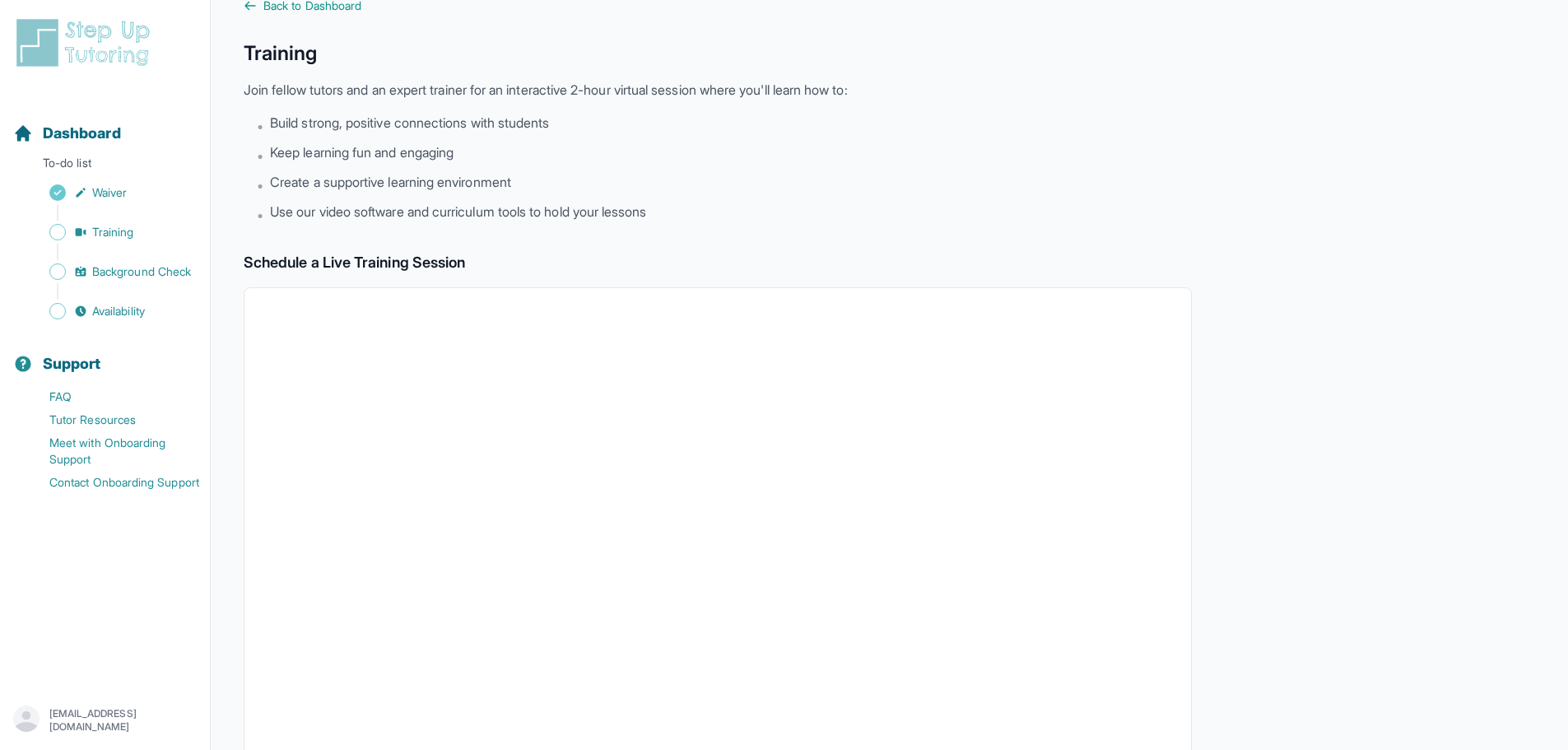
scroll to position [82, 0]
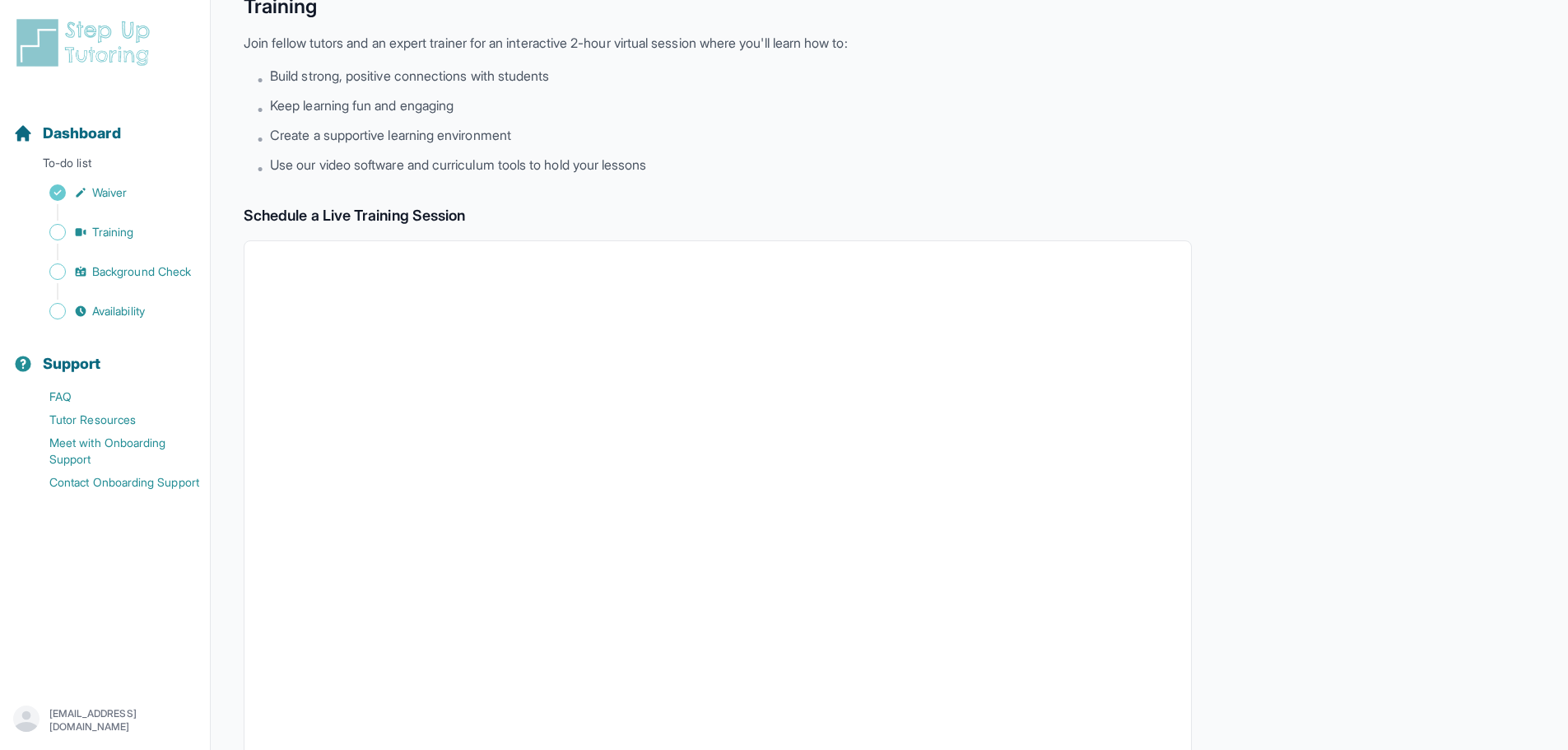
drag, startPoint x: 673, startPoint y: 143, endPoint x: 532, endPoint y: 140, distance: 141.0
click at [532, 139] on li "• Create a supportive learning environment" at bounding box center [724, 137] width 934 height 23
click at [532, 140] on li "• Create a supportive learning environment" at bounding box center [724, 137] width 934 height 23
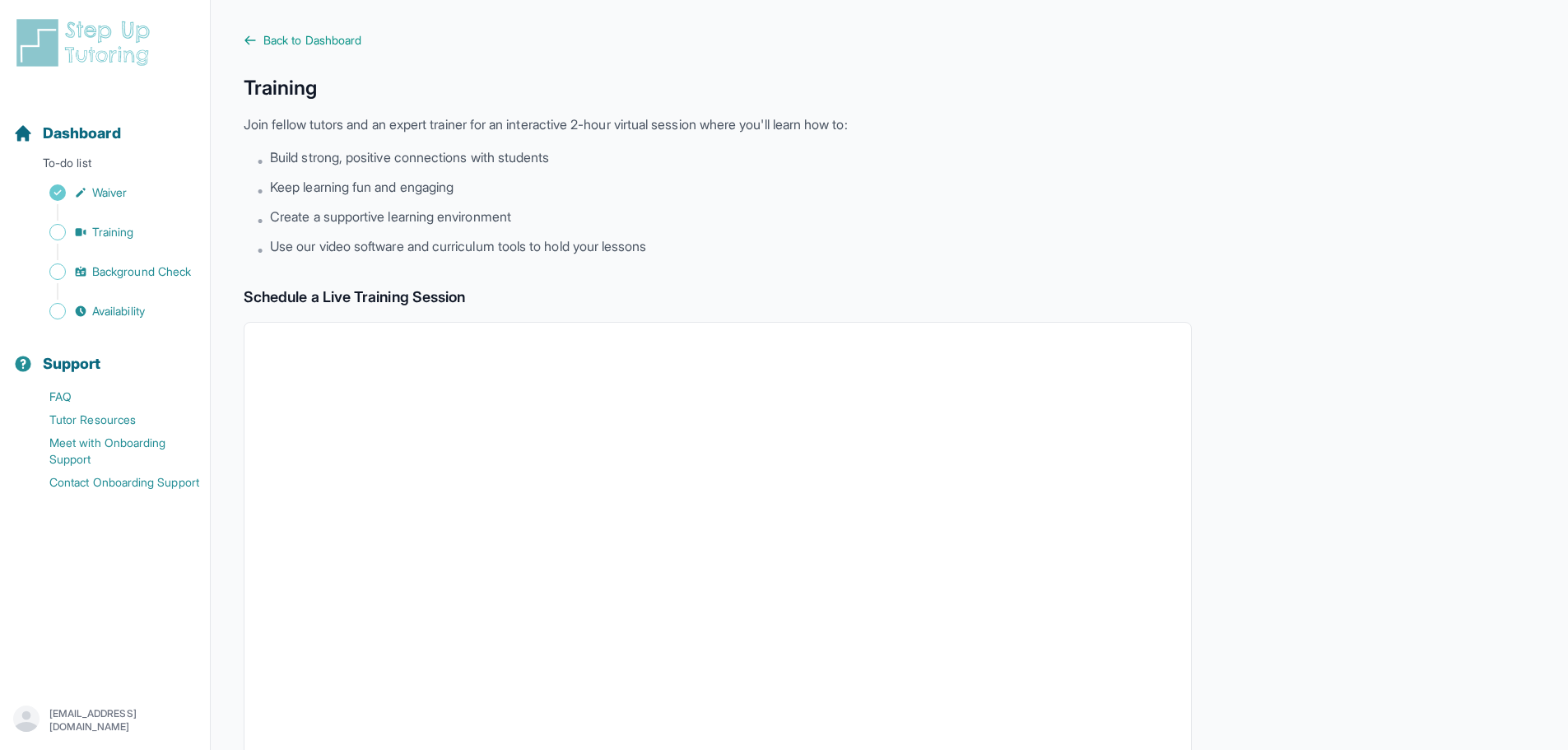
scroll to position [0, 0]
click at [123, 226] on span "Training" at bounding box center [113, 232] width 42 height 16
click at [111, 187] on span "Waiver" at bounding box center [110, 192] width 35 height 16
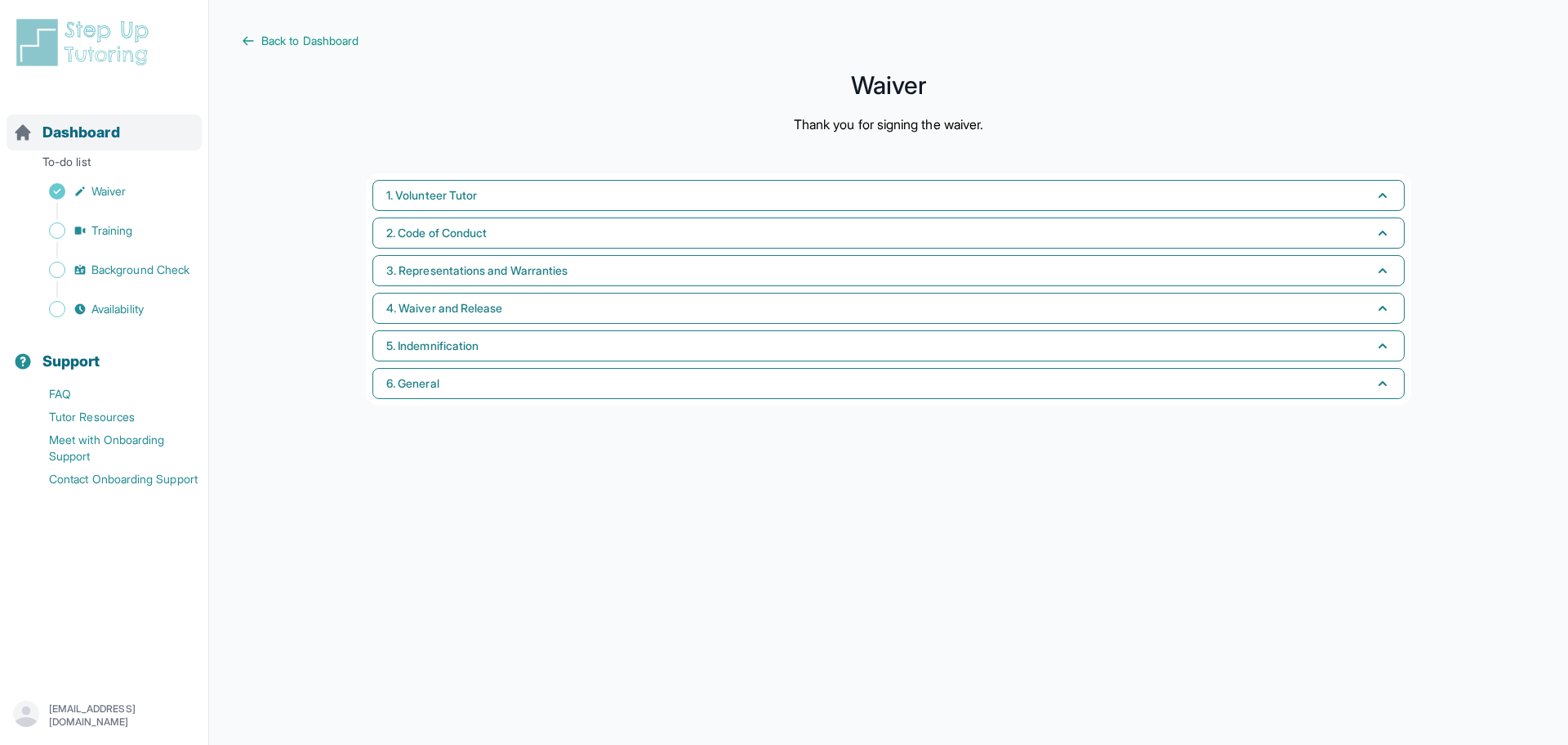
click at [78, 142] on span "Dashboard" at bounding box center [81, 133] width 78 height 23
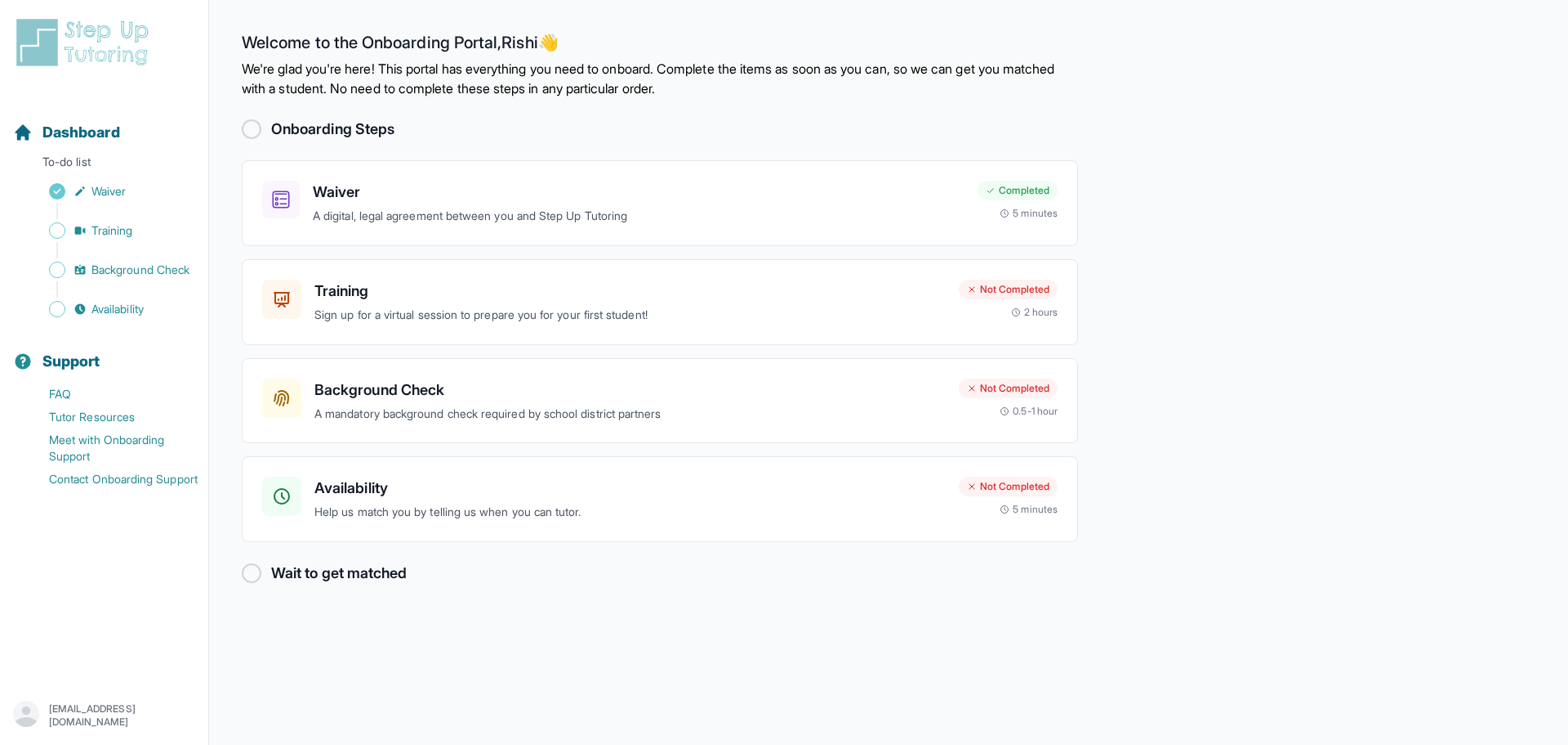
drag, startPoint x: 243, startPoint y: 575, endPoint x: 255, endPoint y: 572, distance: 12.4
click at [243, 575] on div at bounding box center [251, 572] width 19 height 19
click at [266, 571] on div "Wait to get matched" at bounding box center [660, 573] width 836 height 23
click at [536, 492] on h3 "Availability" at bounding box center [631, 488] width 632 height 23
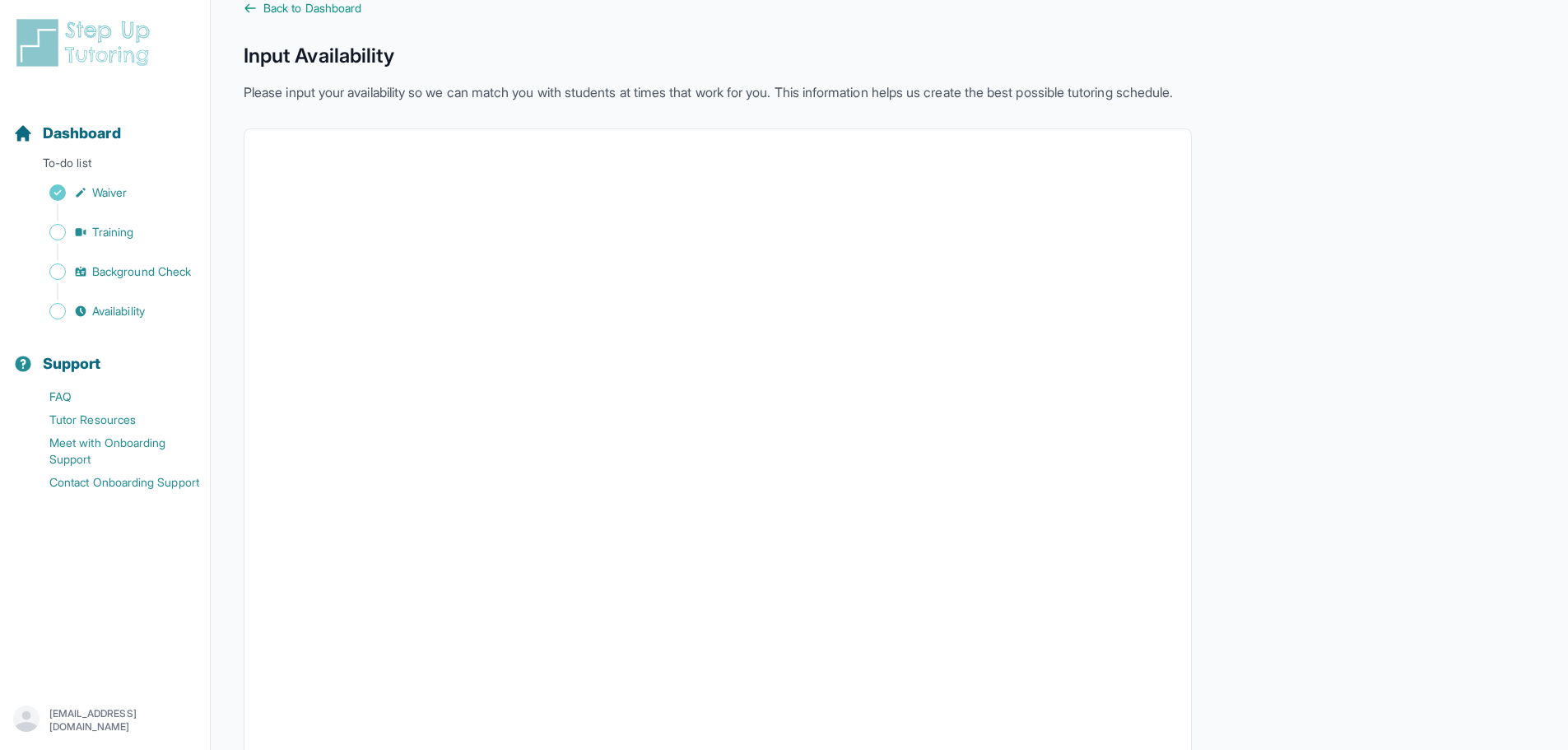
scroll to position [207, 0]
